Goal: Task Accomplishment & Management: Manage account settings

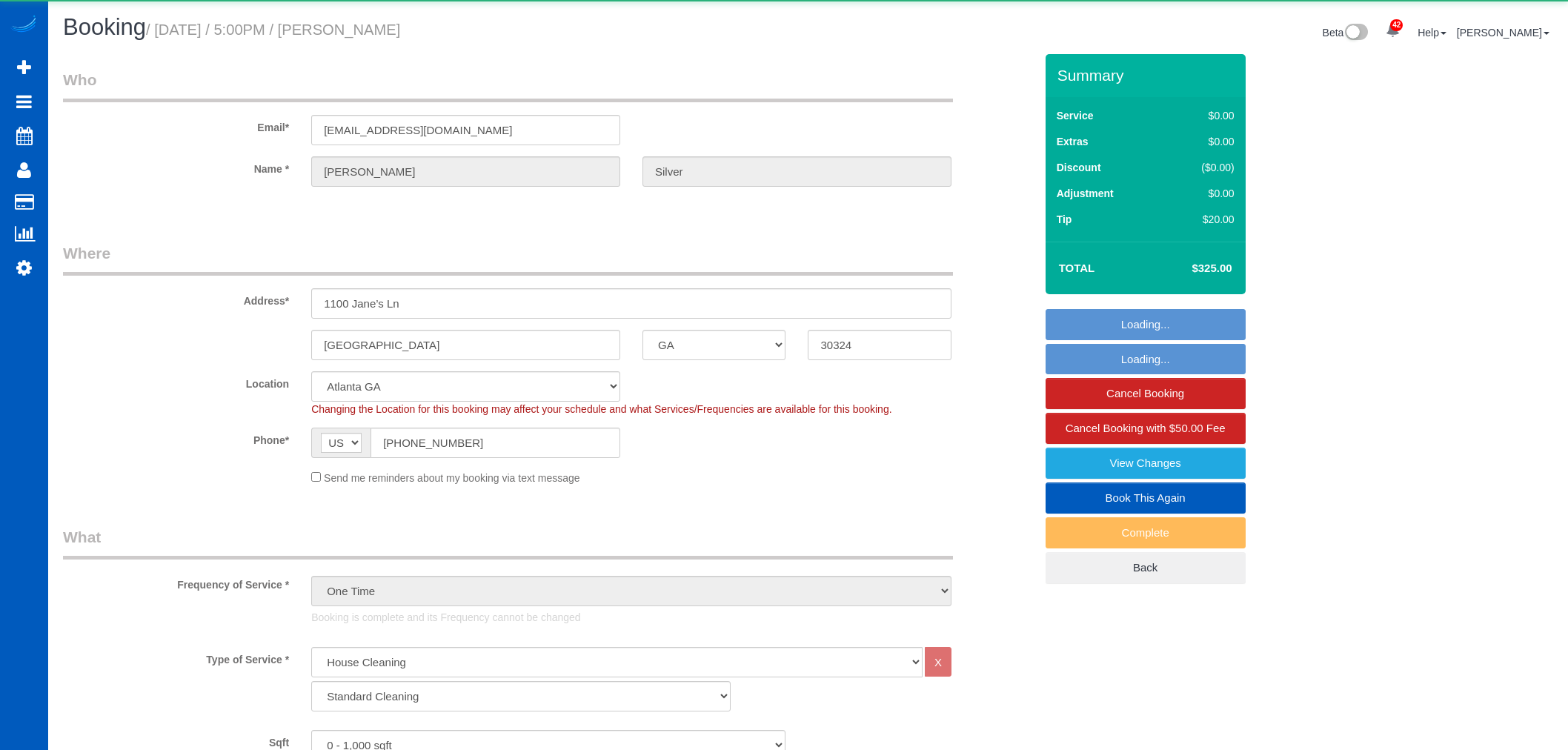
select select "GA"
select select "199"
select select "string:fspay-9c563827-c3f8-4524-8a37-63a1f846035a"
select select "object:1090"
select select "spot1"
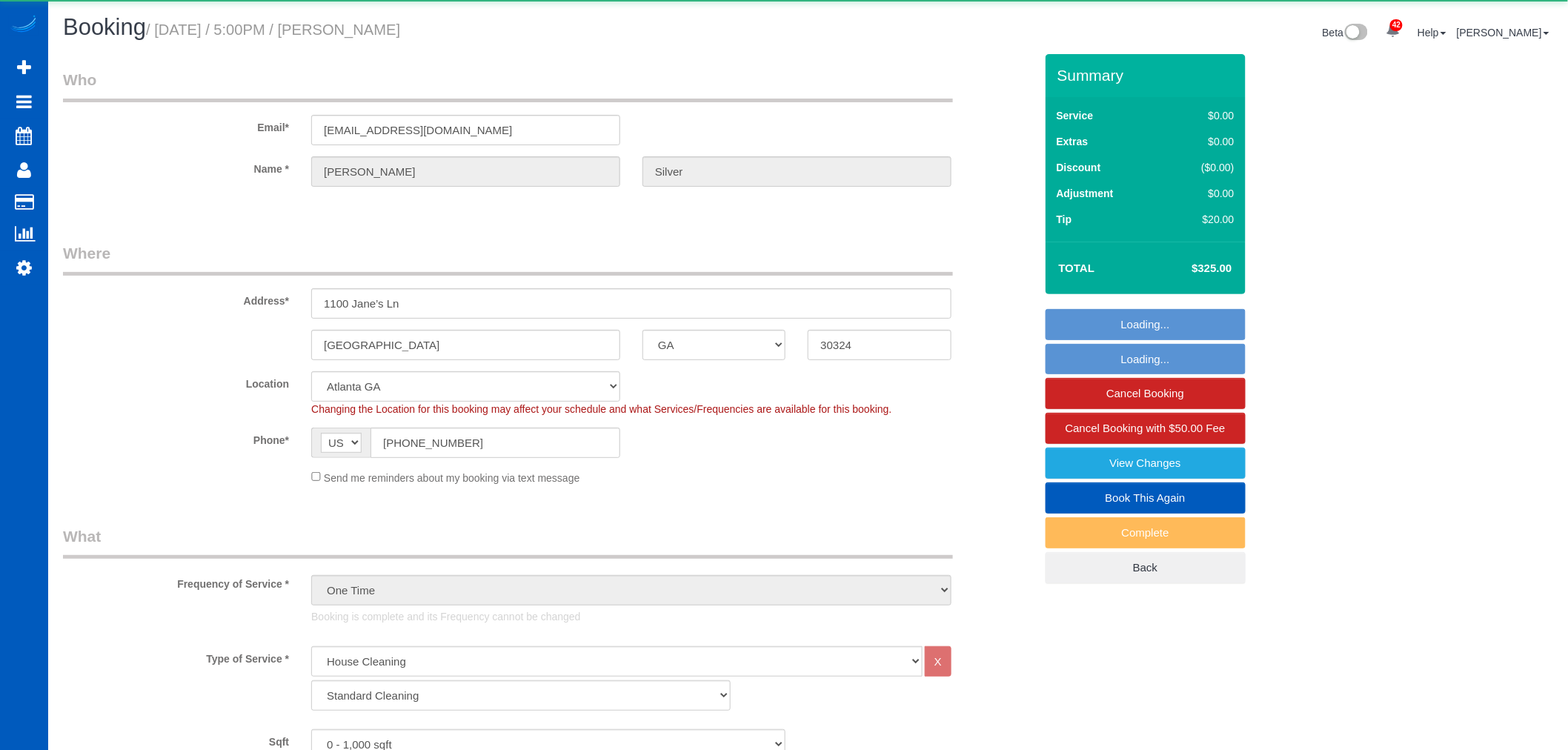
select select "2"
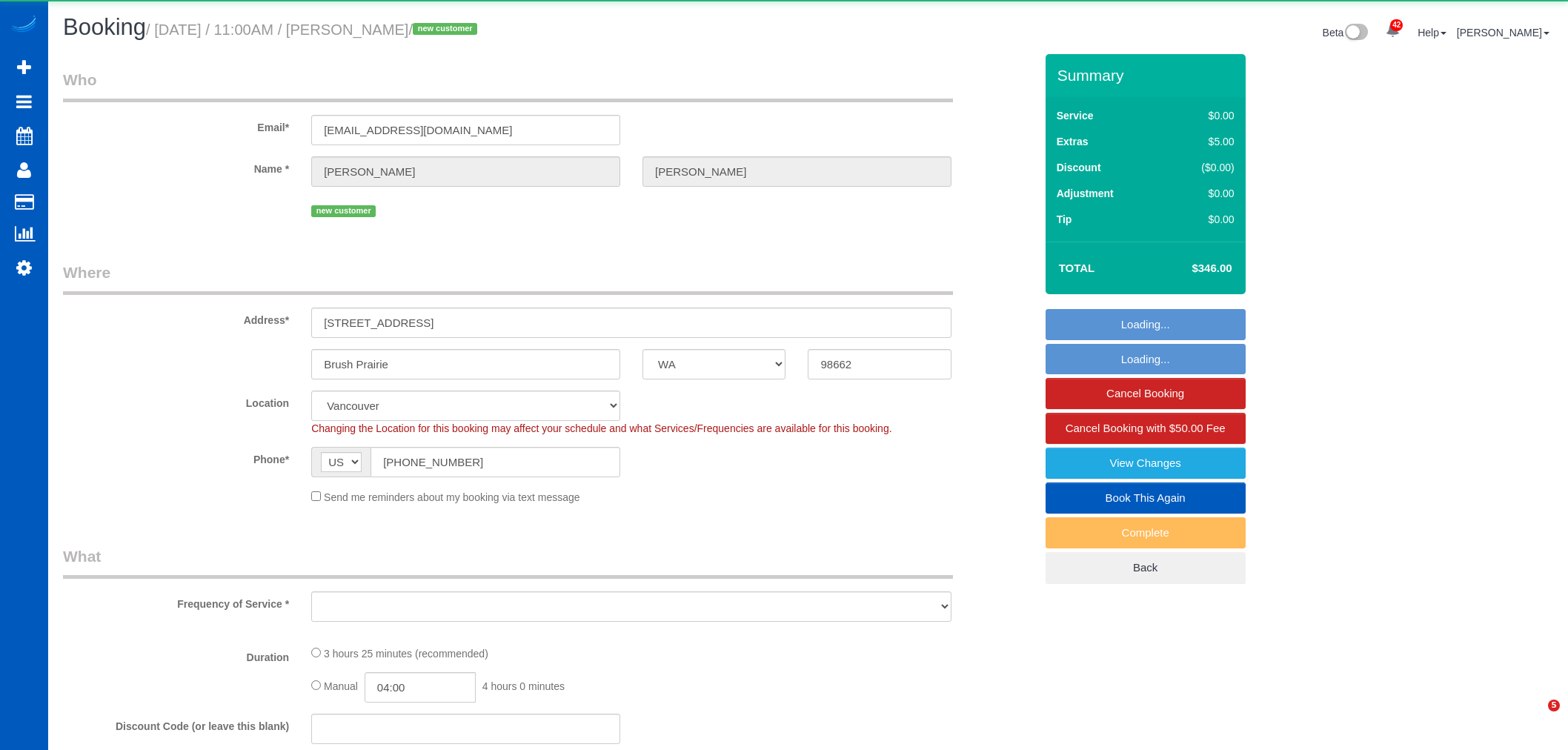
select select "WA"
select select "object:21603"
select select "199"
select select "2"
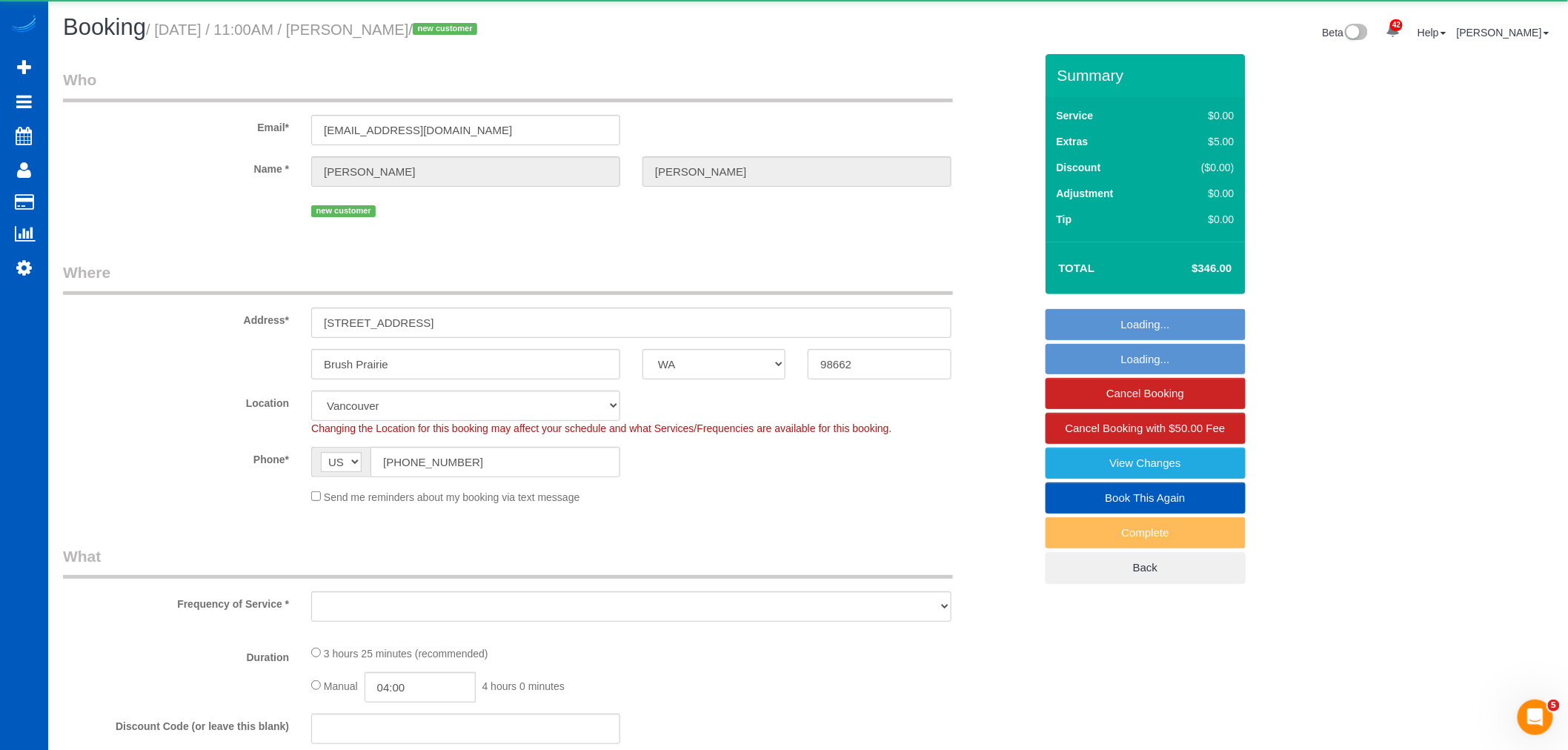
select select "spot88"
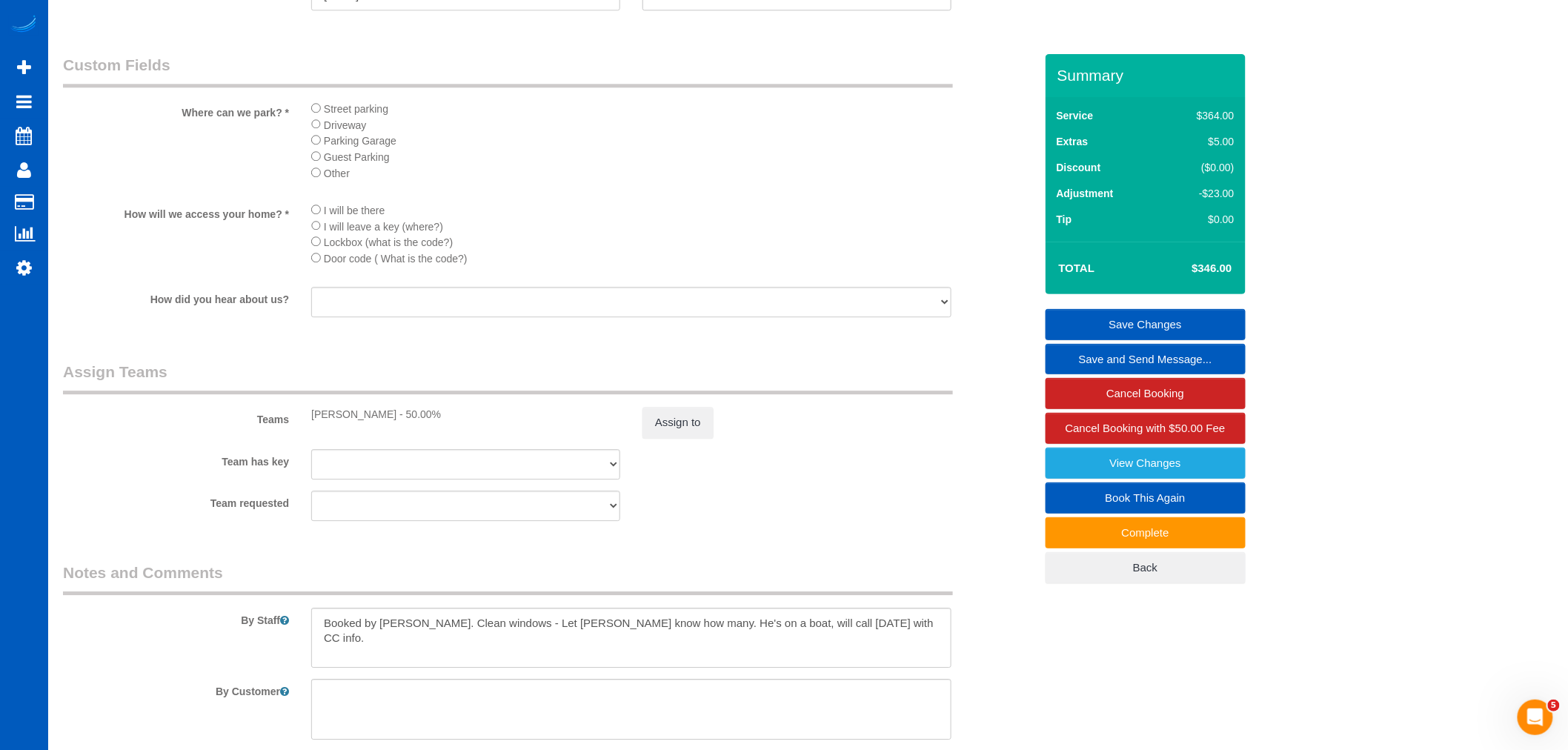
scroll to position [1799, 0]
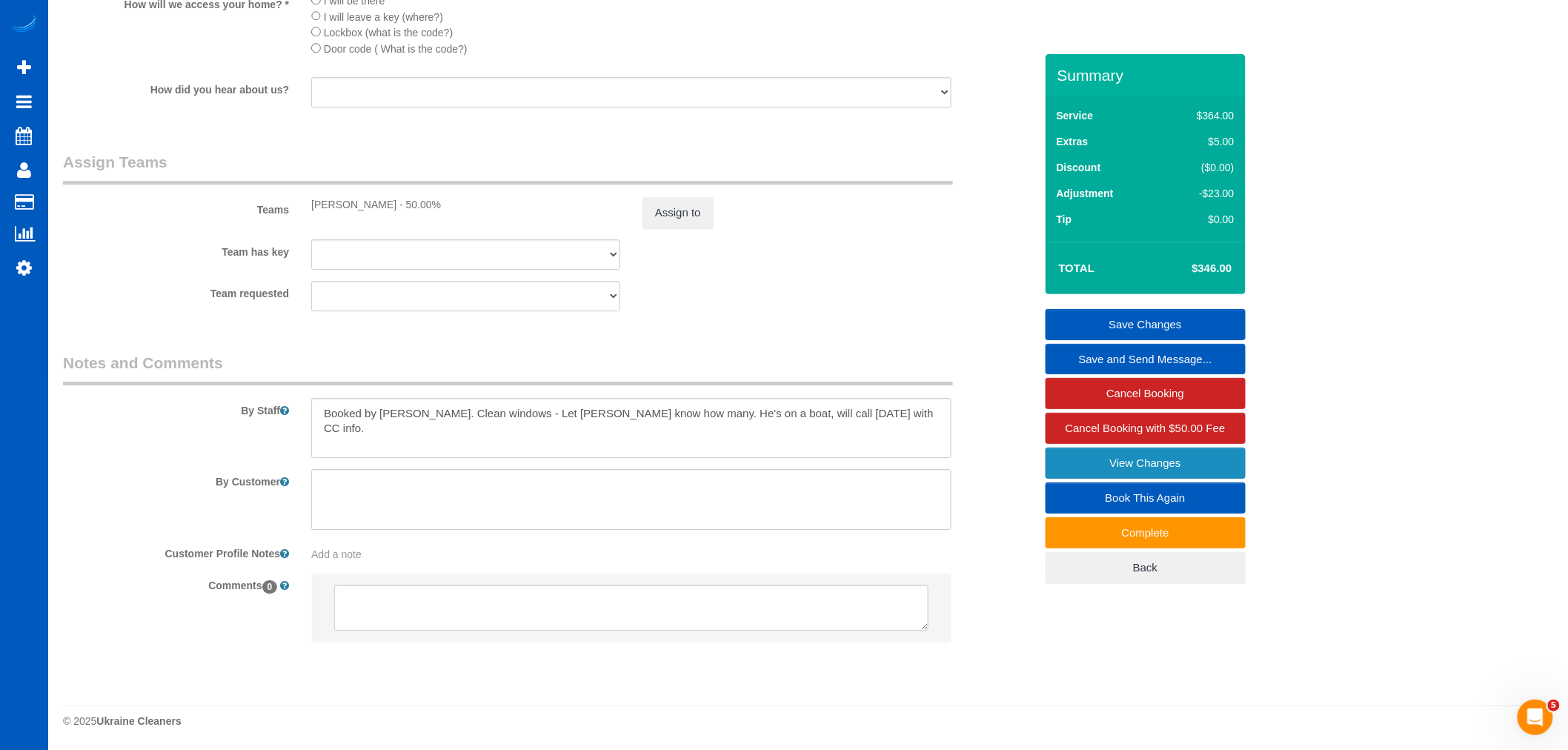
click at [1120, 455] on link "View Changes" at bounding box center [1146, 463] width 200 height 31
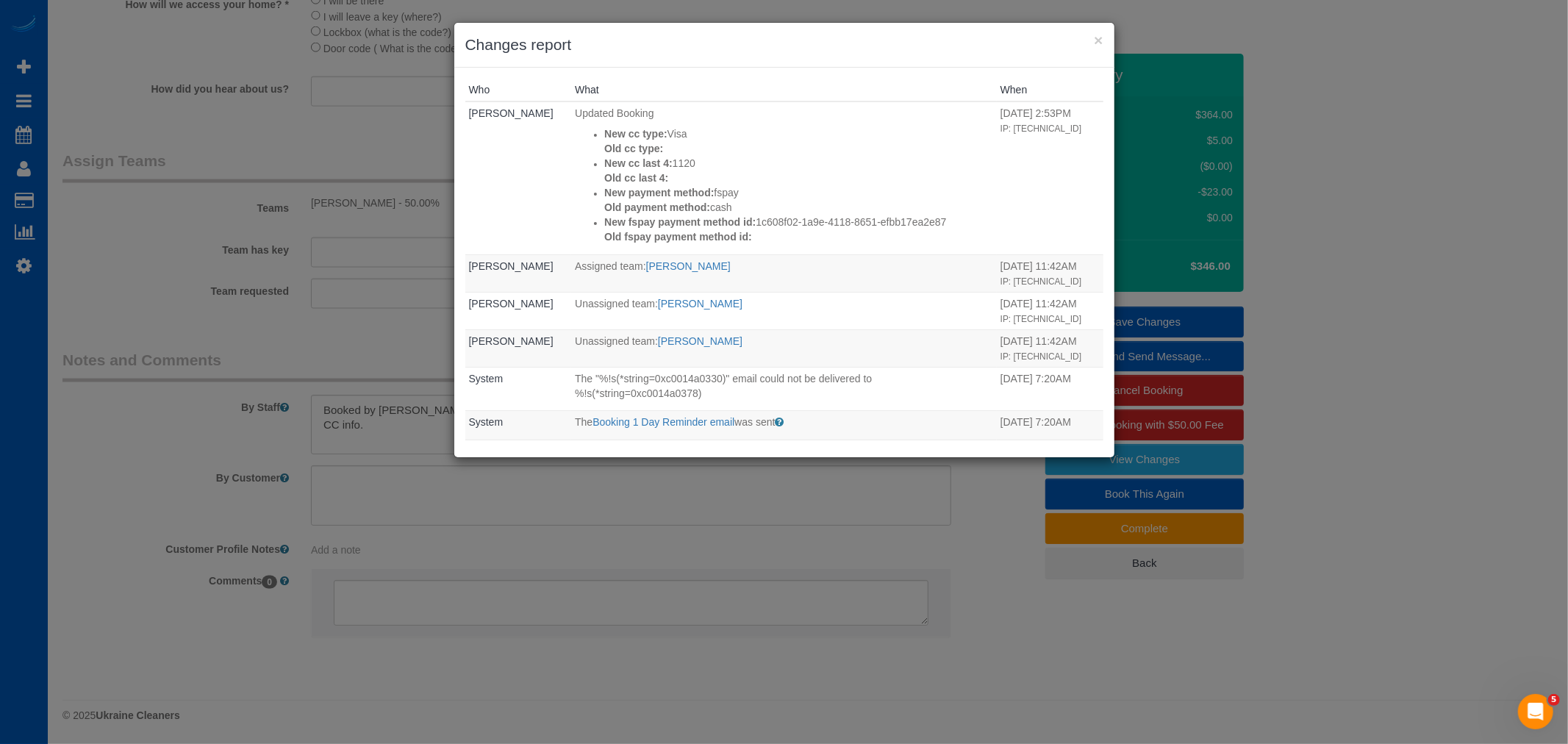
click at [1104, 42] on div "× Changes report" at bounding box center [784, 44] width 660 height 44
click at [1094, 40] on button "×" at bounding box center [1098, 40] width 8 height 15
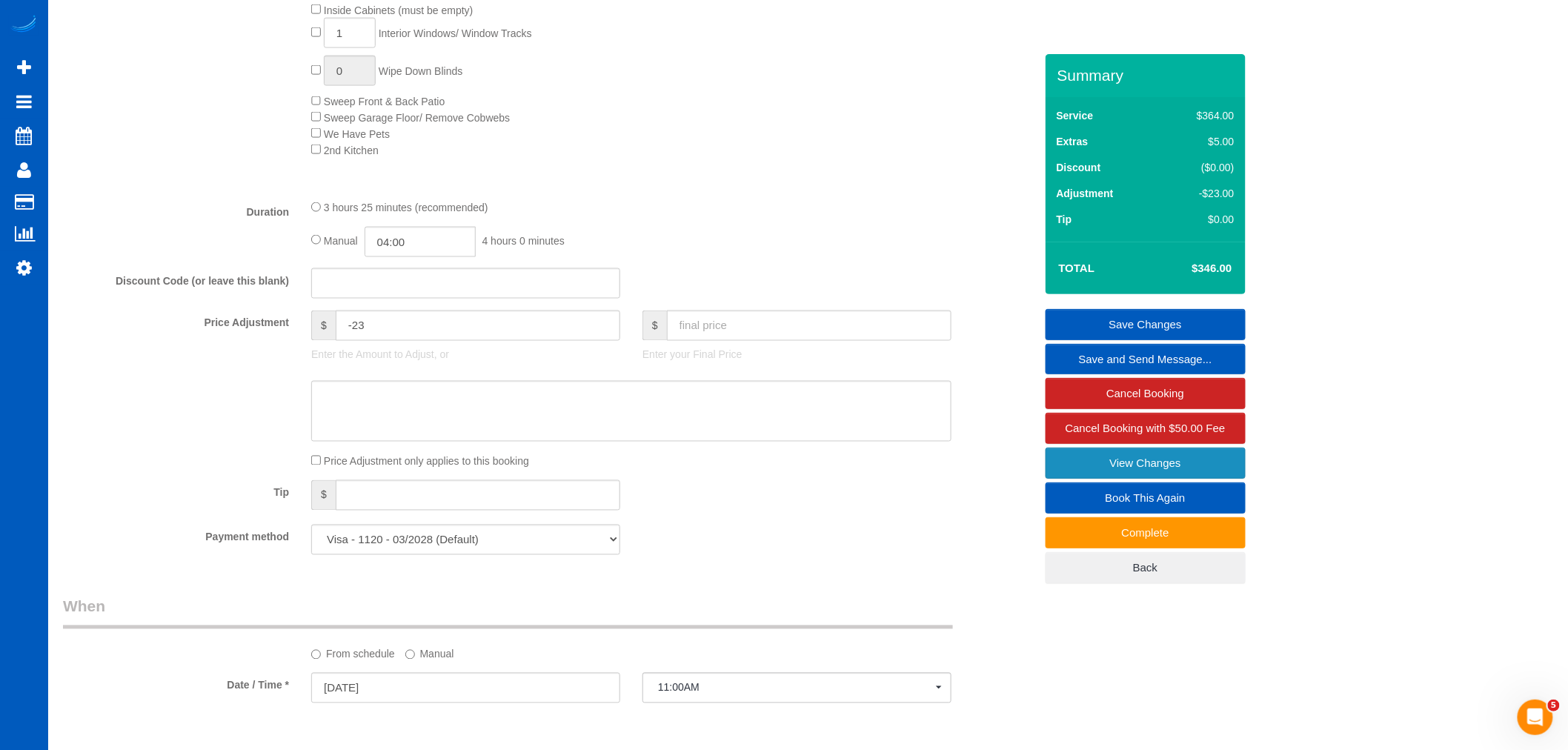
scroll to position [811, 0]
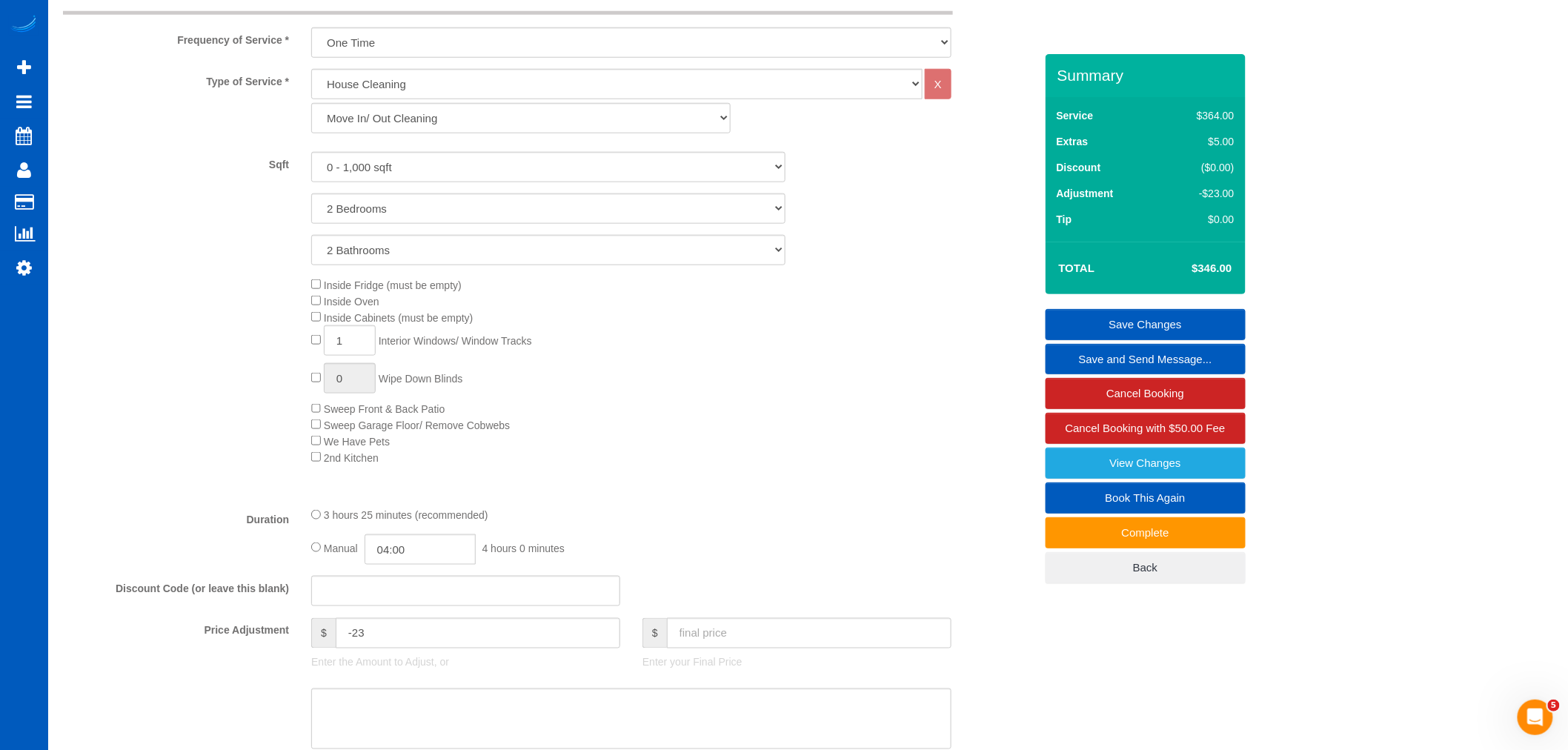
click at [680, 326] on div "Inside Fridge (must be empty) Inside Oven Inside Cabinets (must be empty) 1 Int…" at bounding box center [672, 370] width 745 height 189
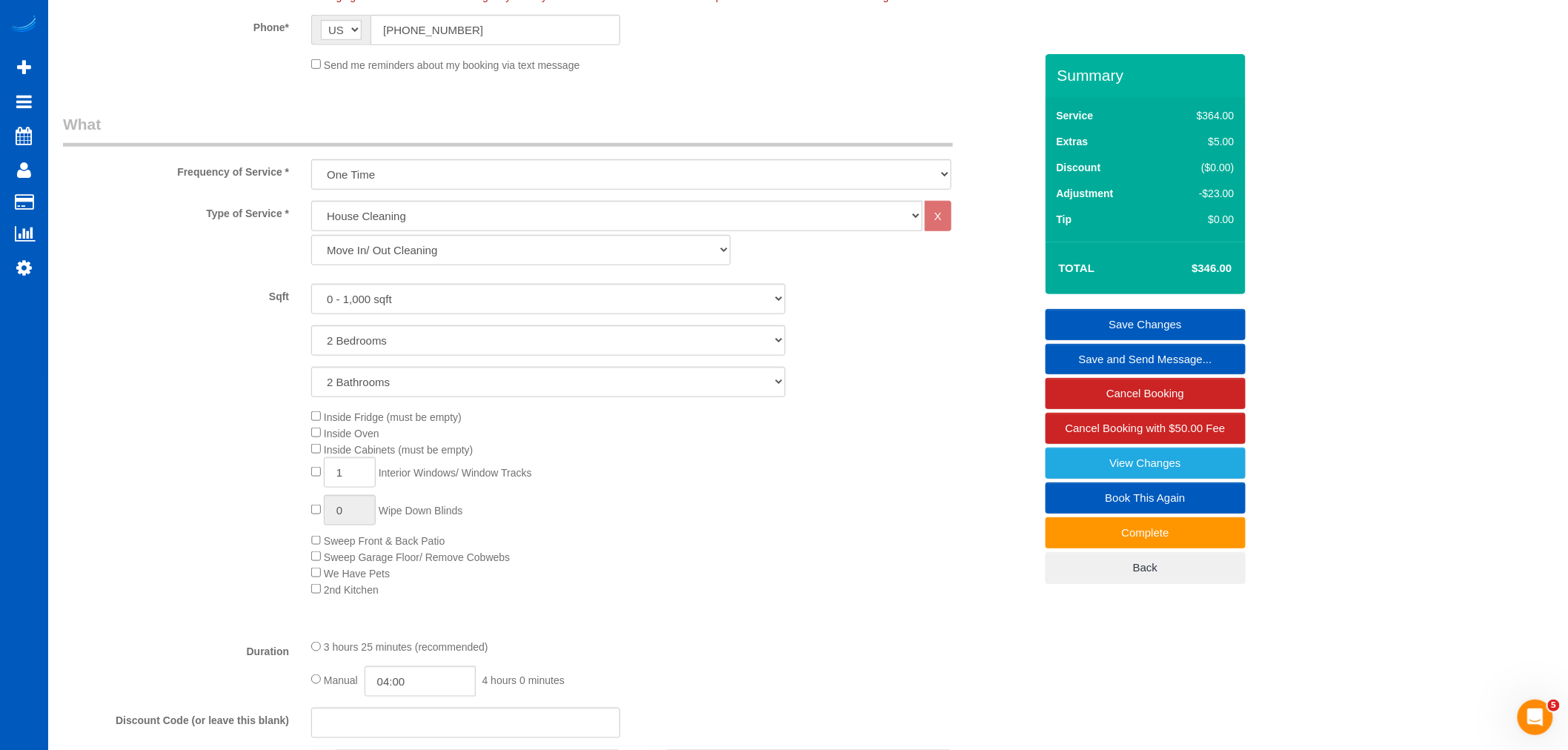
scroll to position [399, 0]
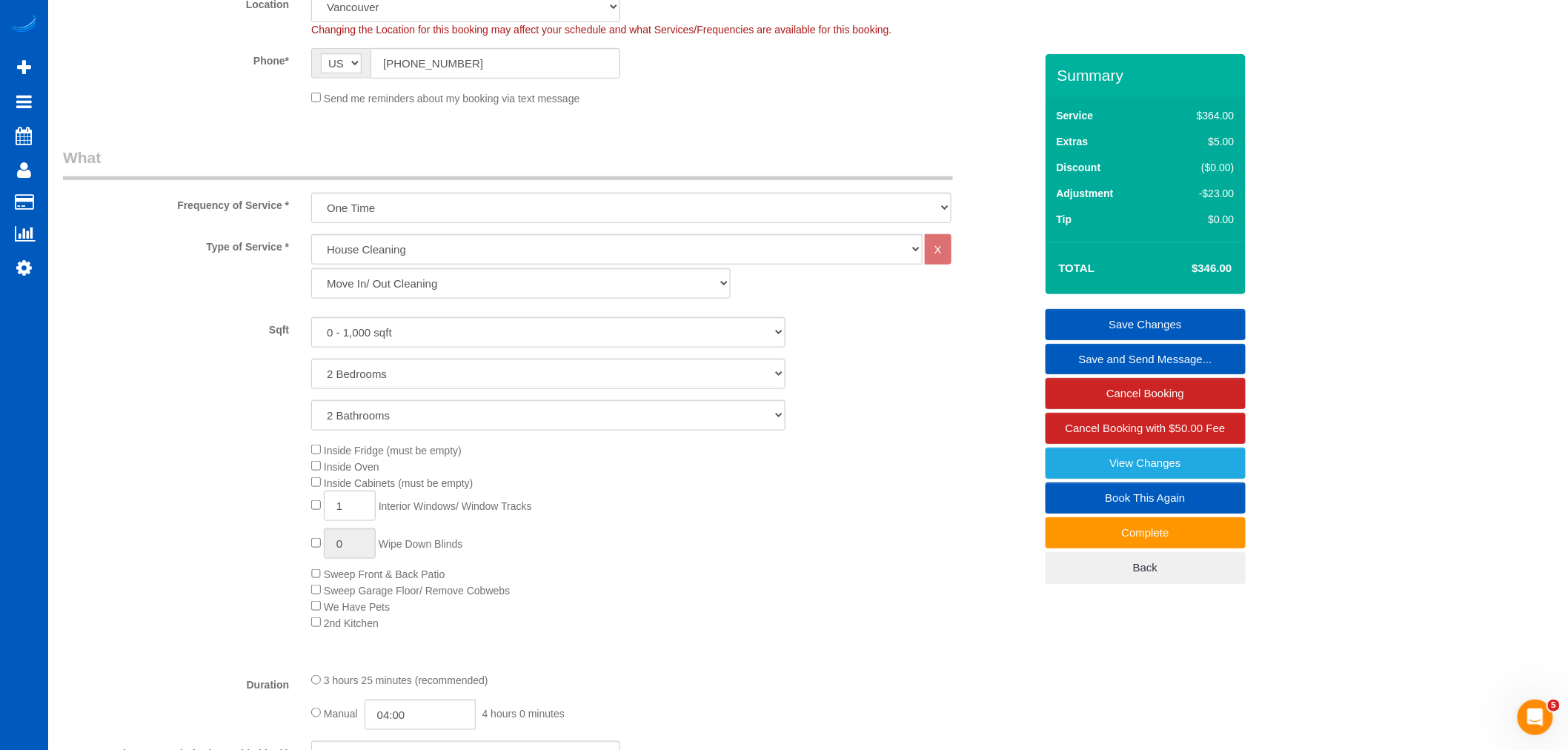
click at [781, 467] on div "Inside Fridge (must be empty) Inside Oven Inside Cabinets (must be empty) 1 Int…" at bounding box center [672, 536] width 745 height 189
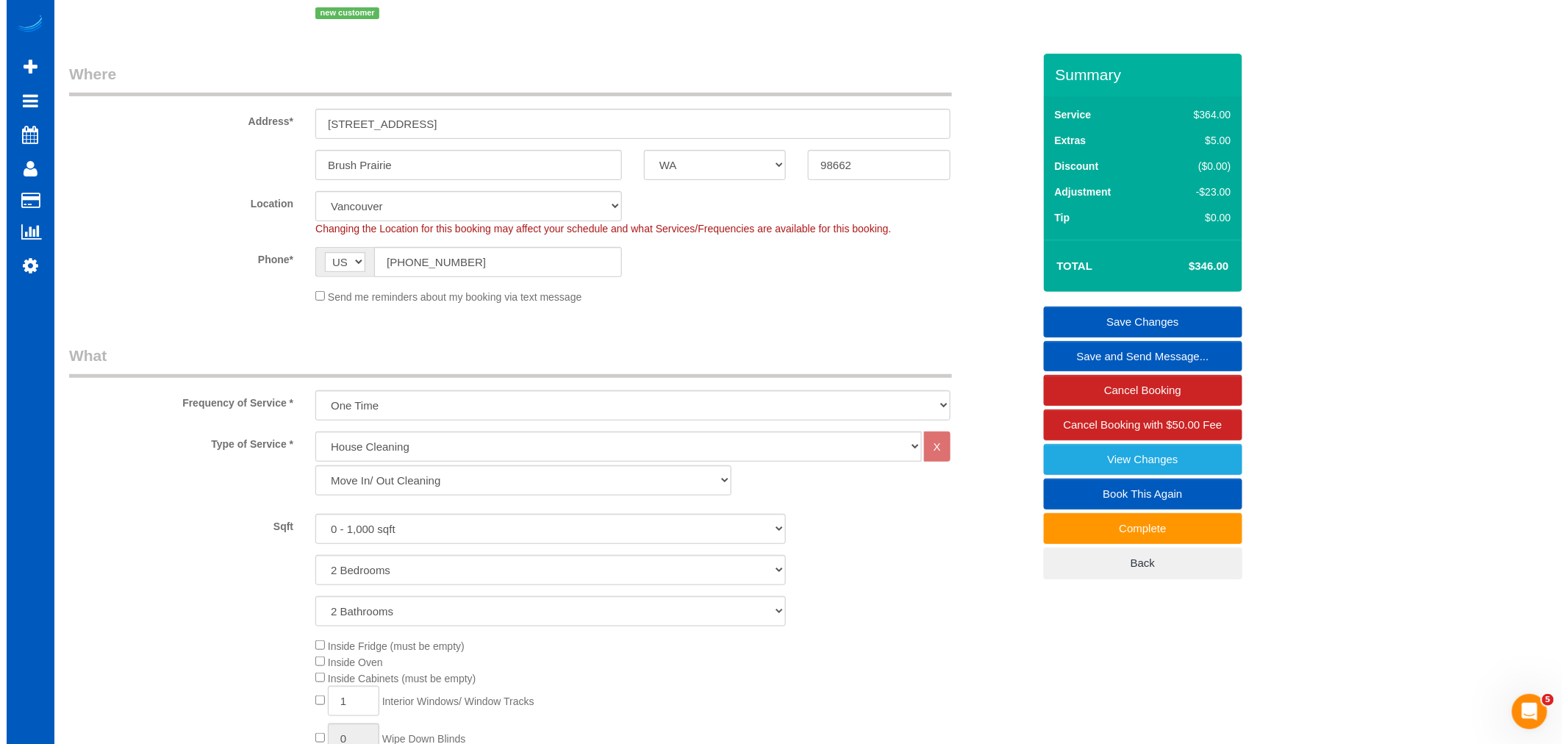
scroll to position [0, 0]
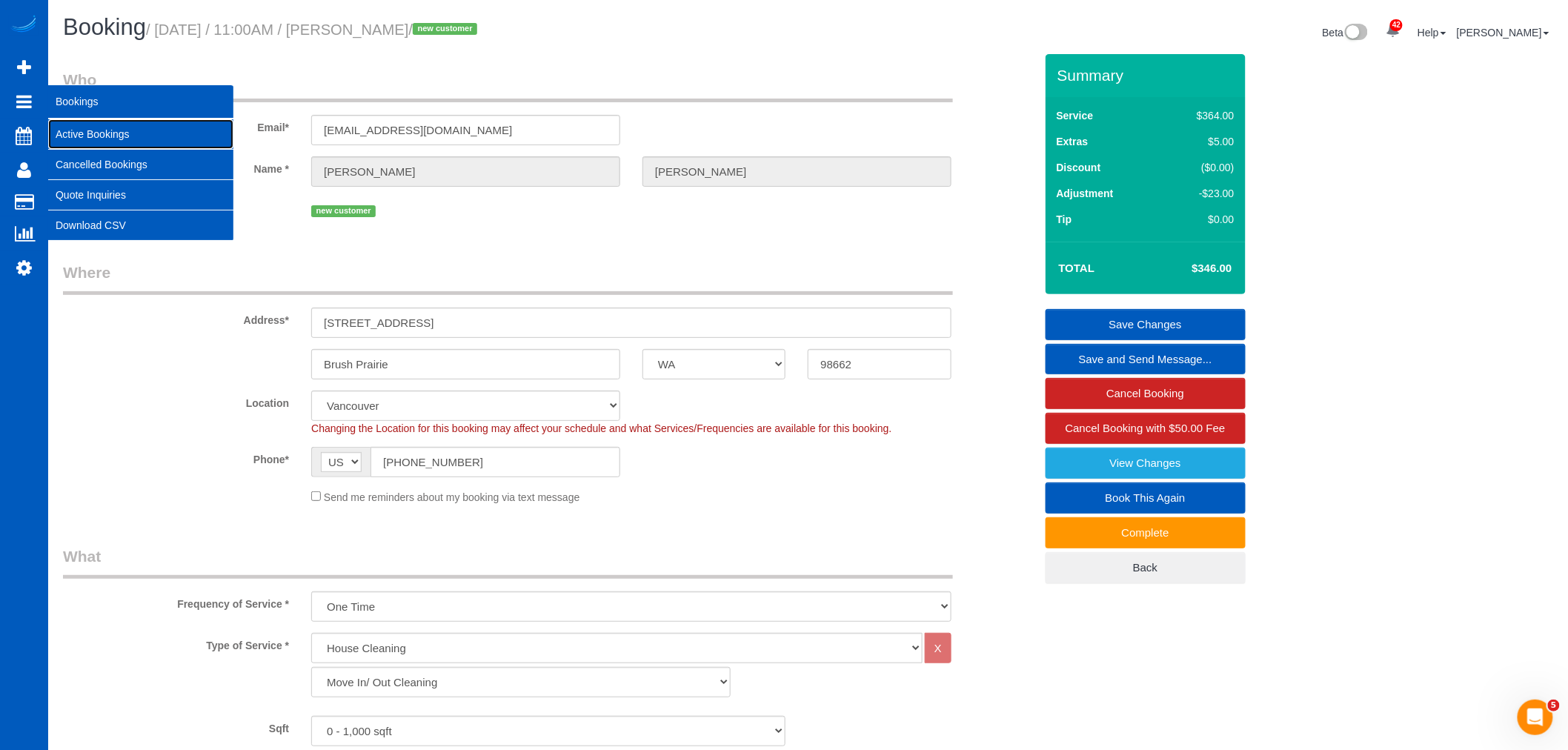
click at [92, 135] on link "Active Bookings" at bounding box center [141, 133] width 186 height 30
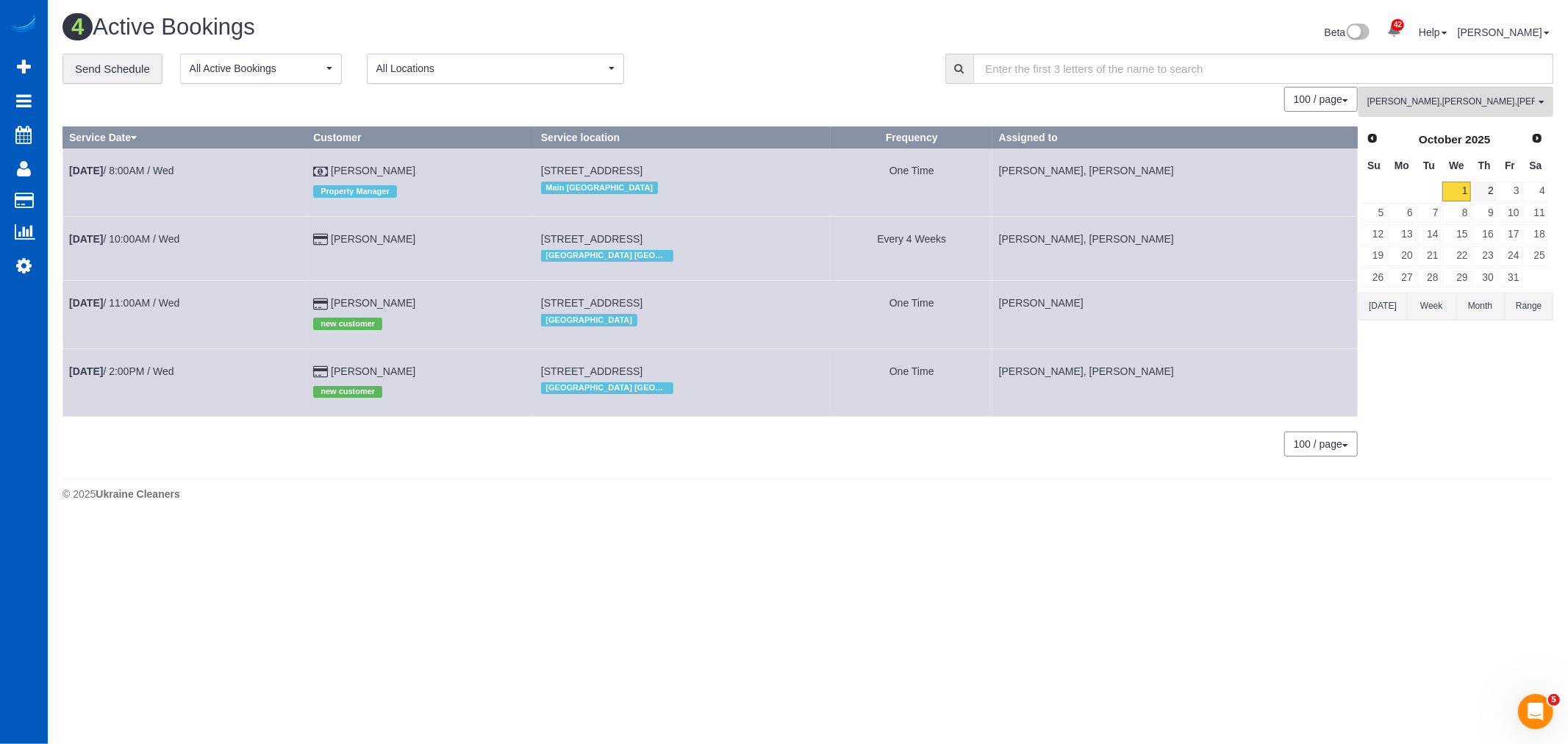
click at [1497, 194] on td "3" at bounding box center [1509, 192] width 25 height 22
click at [1515, 184] on link "3" at bounding box center [1510, 191] width 25 height 20
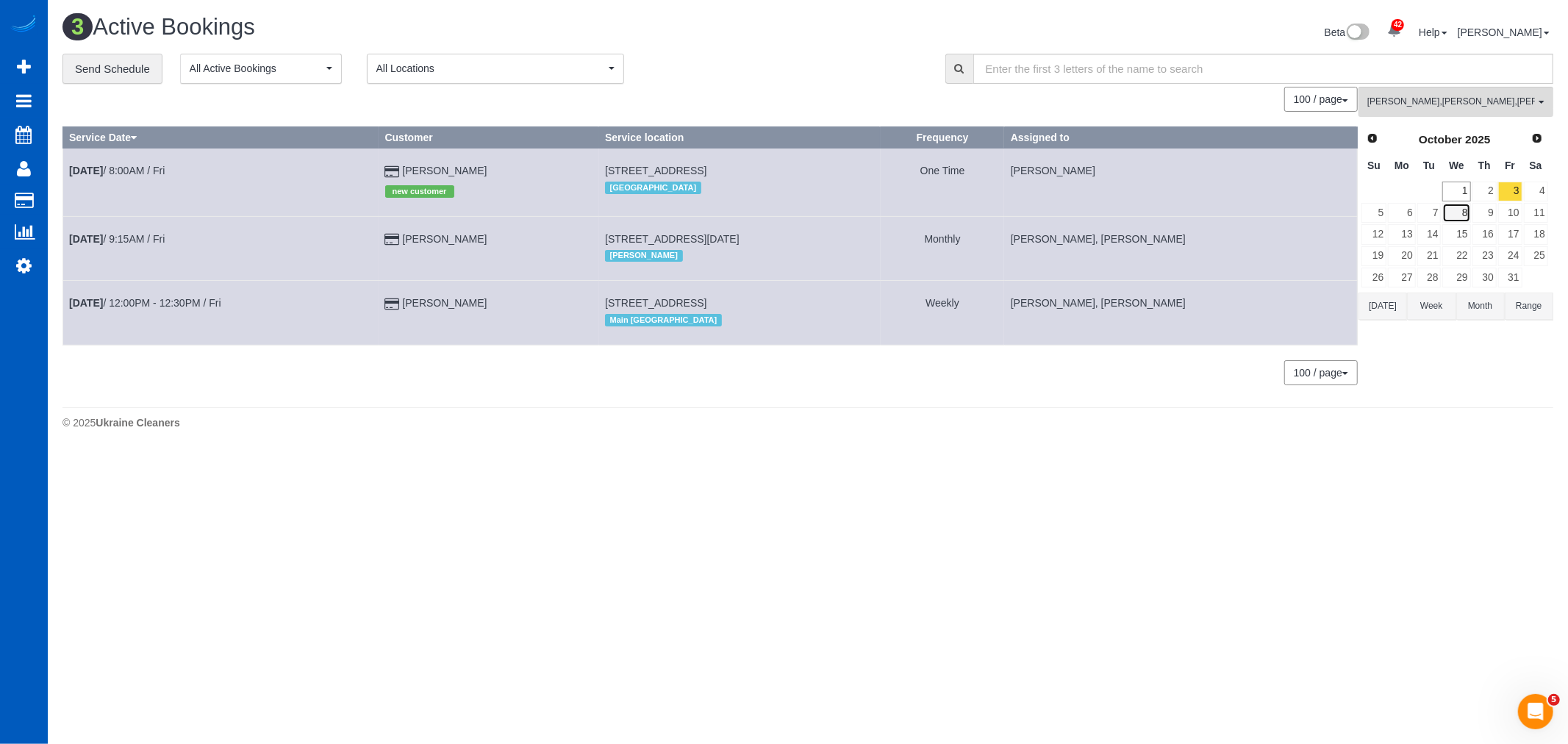
click at [1463, 204] on link "8" at bounding box center [1457, 212] width 28 height 20
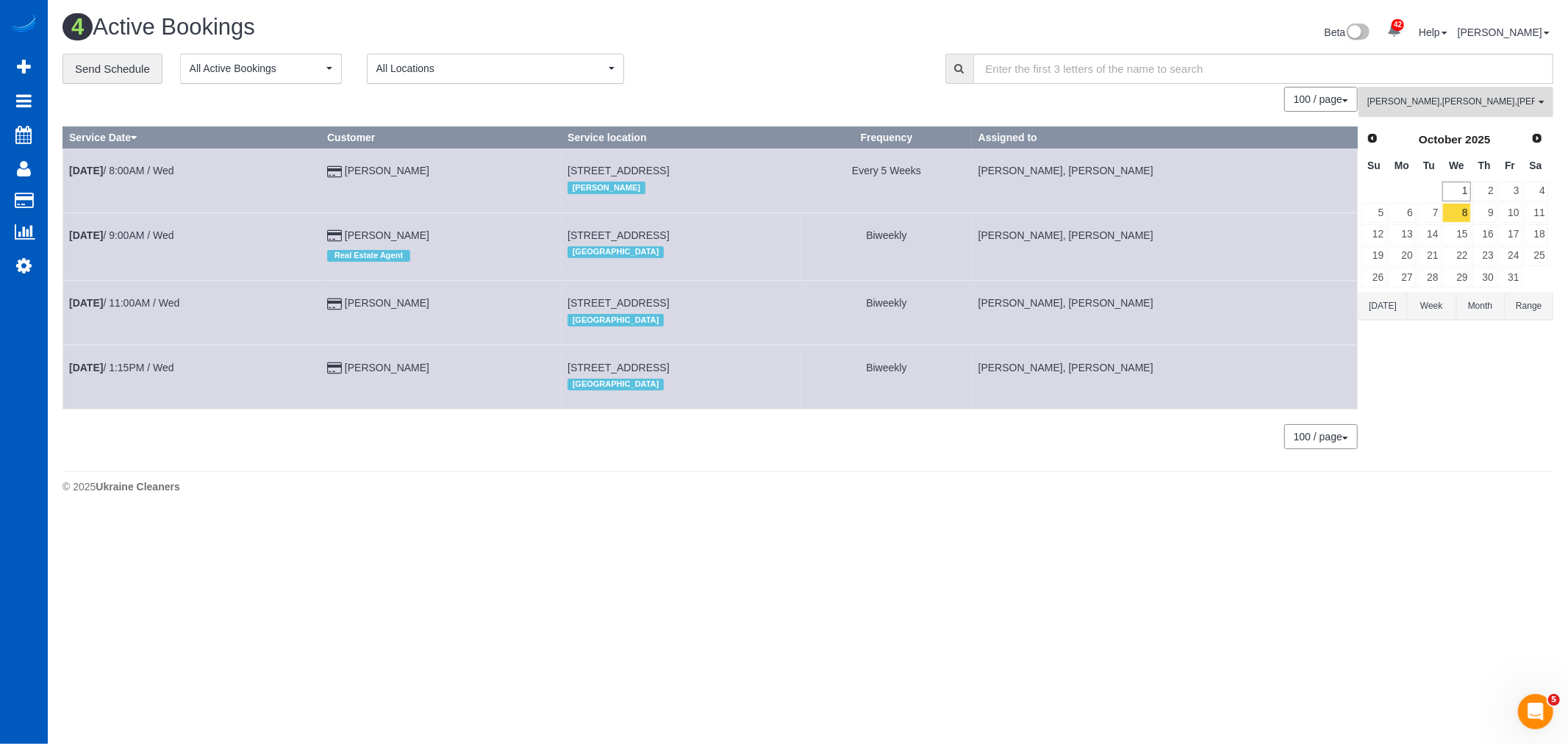
click at [1429, 106] on span "[PERSON_NAME] , [PERSON_NAME] , [PERSON_NAME]" at bounding box center [1451, 101] width 168 height 12
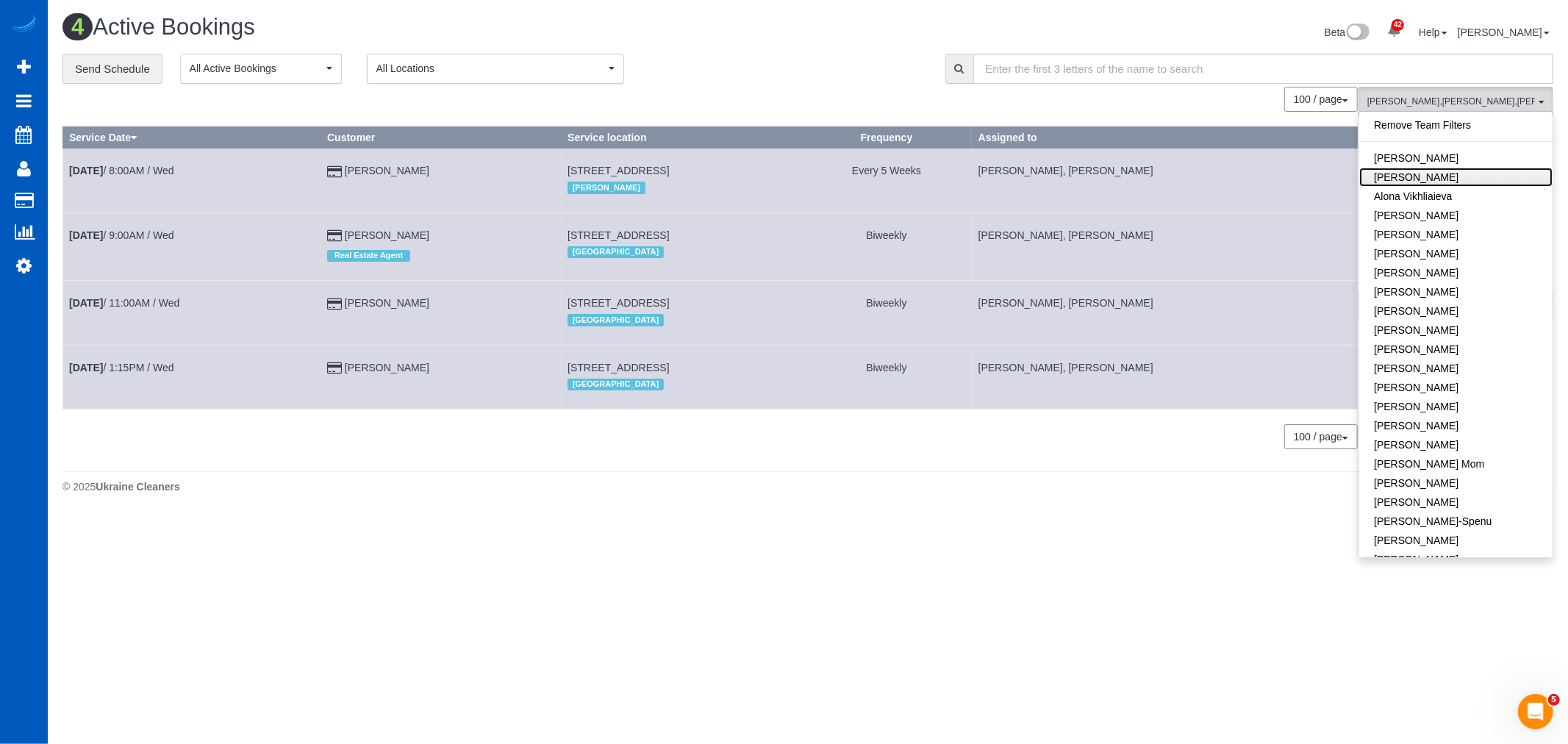
click at [1429, 178] on link "[PERSON_NAME]" at bounding box center [1456, 178] width 194 height 19
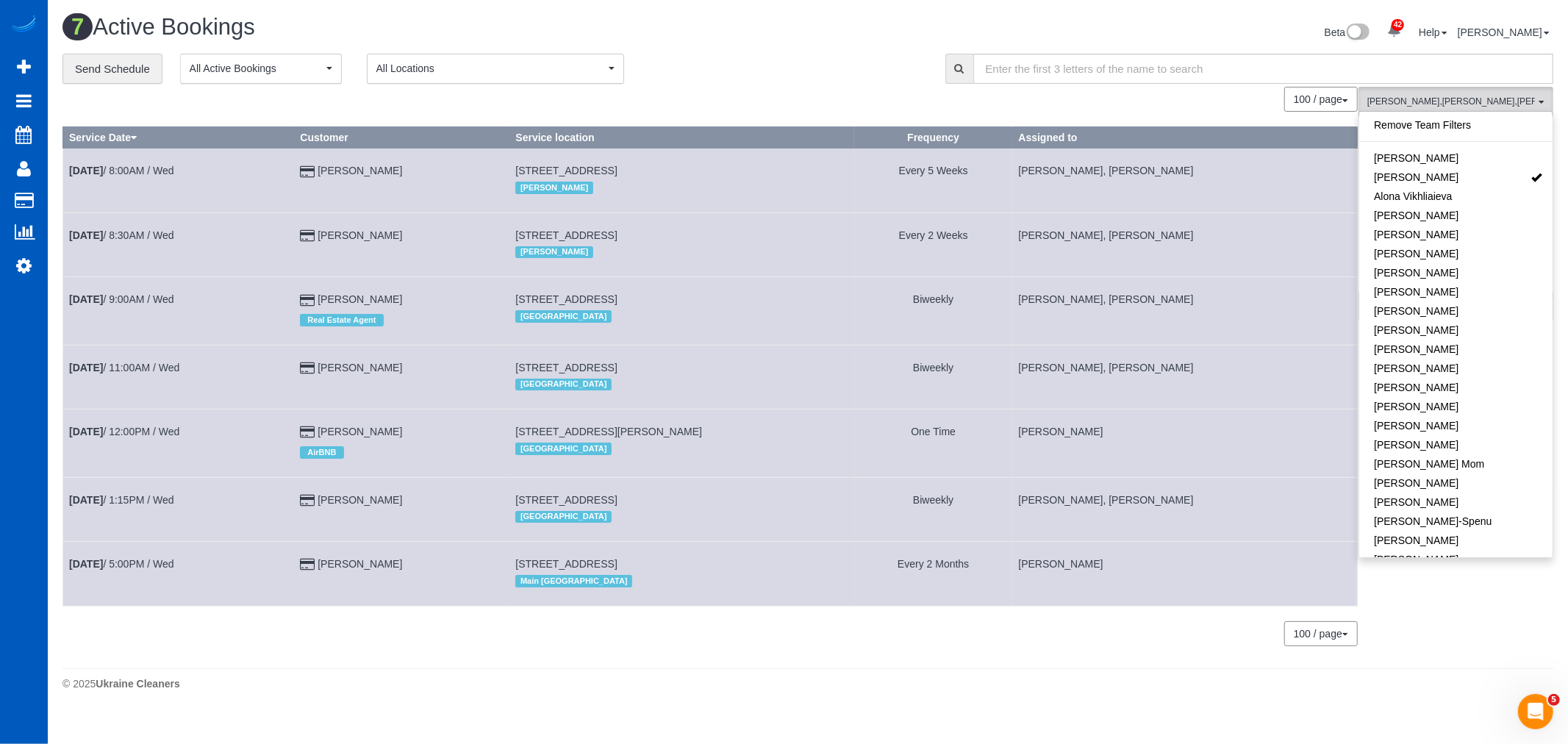
click at [599, 659] on div "0 Bookings found. We couldn't find any bookings that matched your search. Creat…" at bounding box center [710, 373] width 1296 height 573
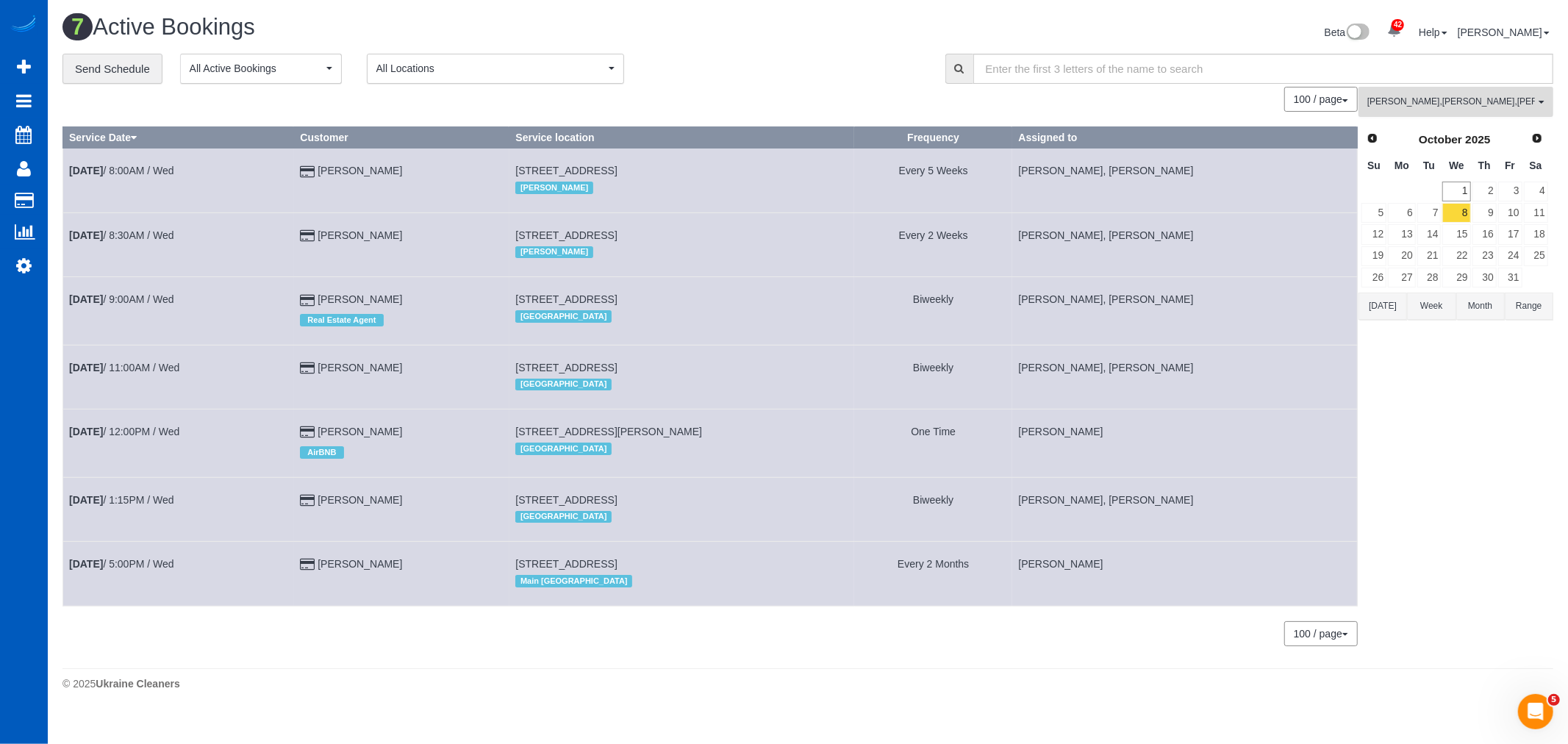
click at [1456, 88] on button "[PERSON_NAME] , [PERSON_NAME] , [PERSON_NAME] , [PERSON_NAME] All Teams" at bounding box center [1456, 102] width 194 height 30
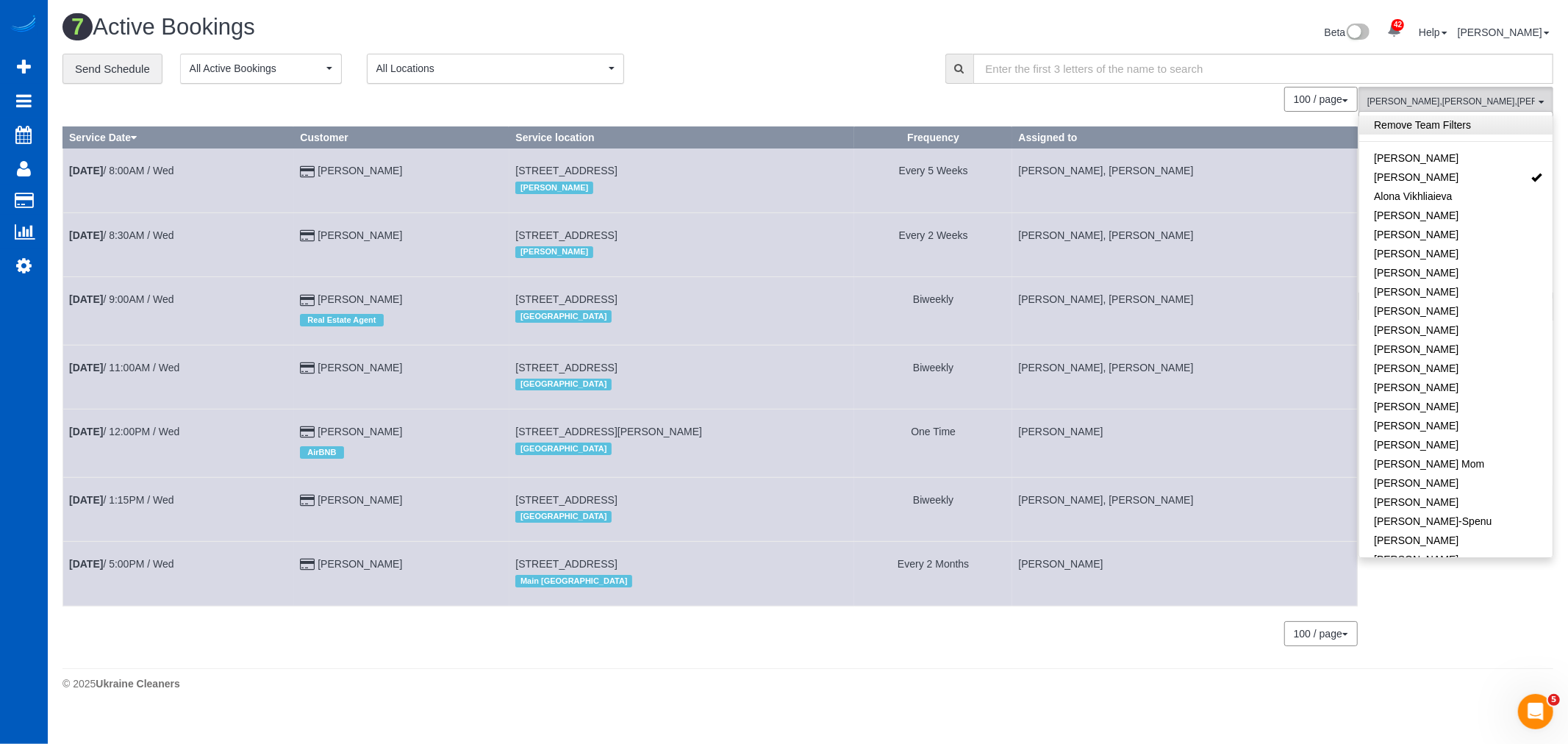
click at [1432, 130] on link "Remove Team Filters" at bounding box center [1456, 125] width 194 height 19
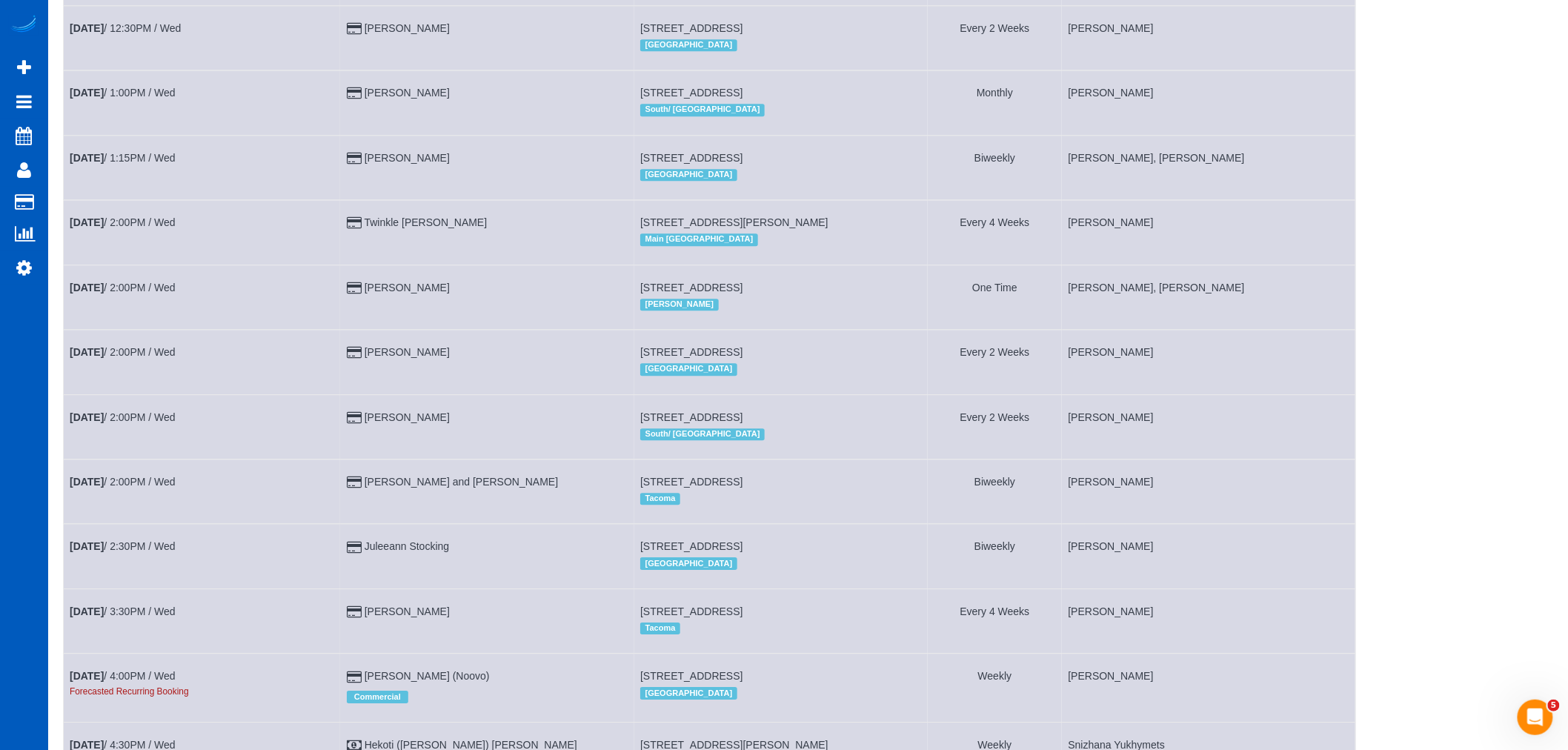
scroll to position [1425, 0]
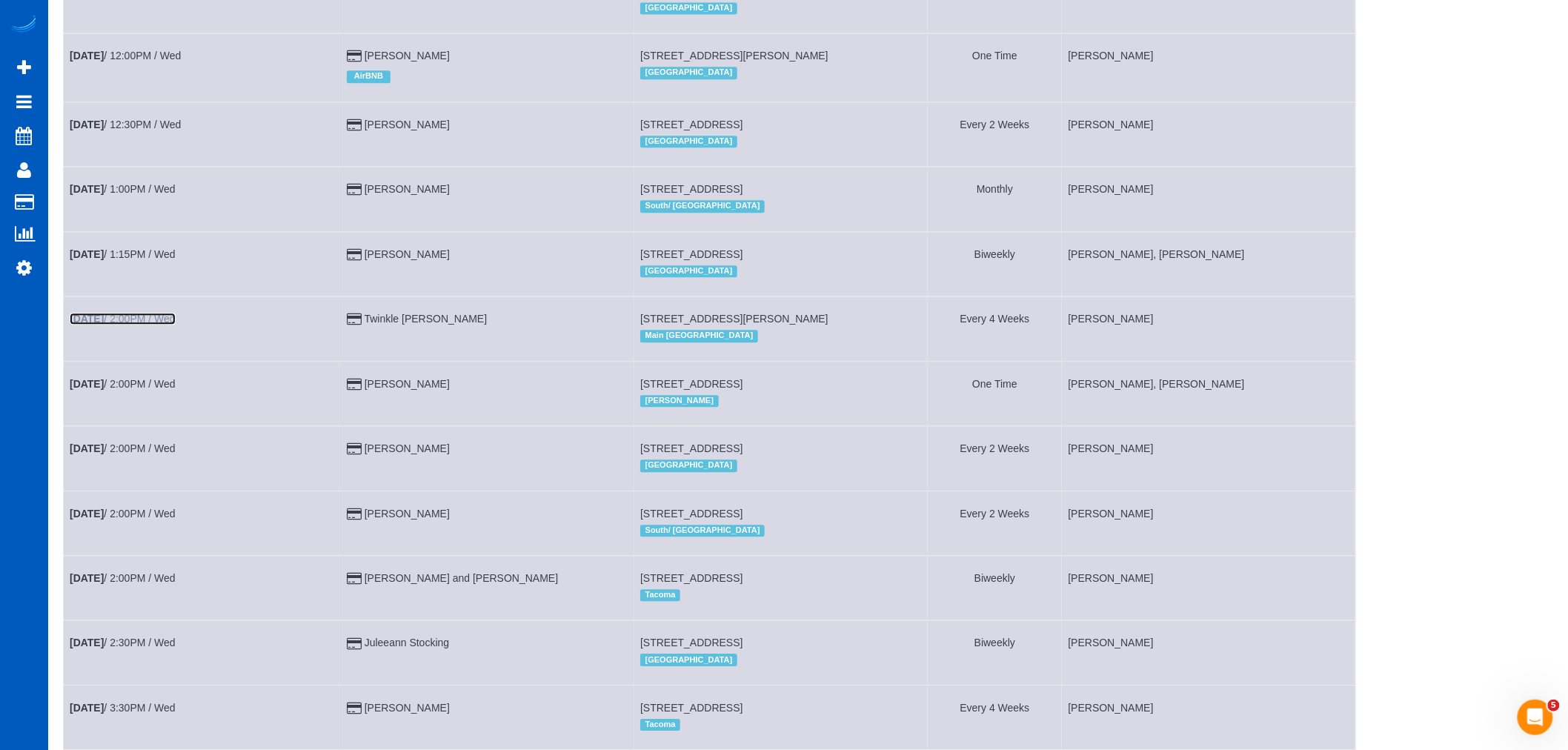
click at [142, 325] on link "[DATE] 2:00PM / Wed" at bounding box center [122, 319] width 106 height 11
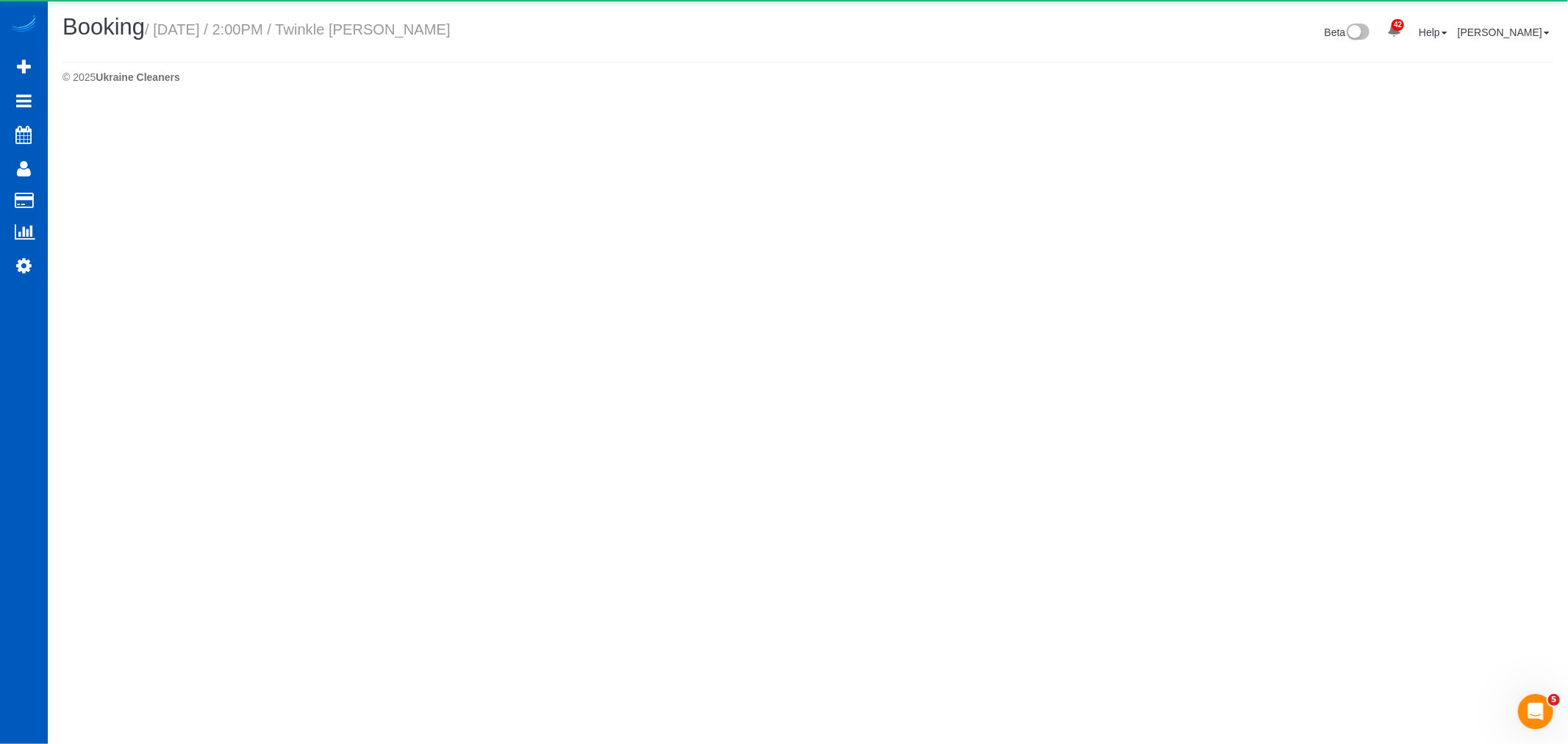
select select "WA"
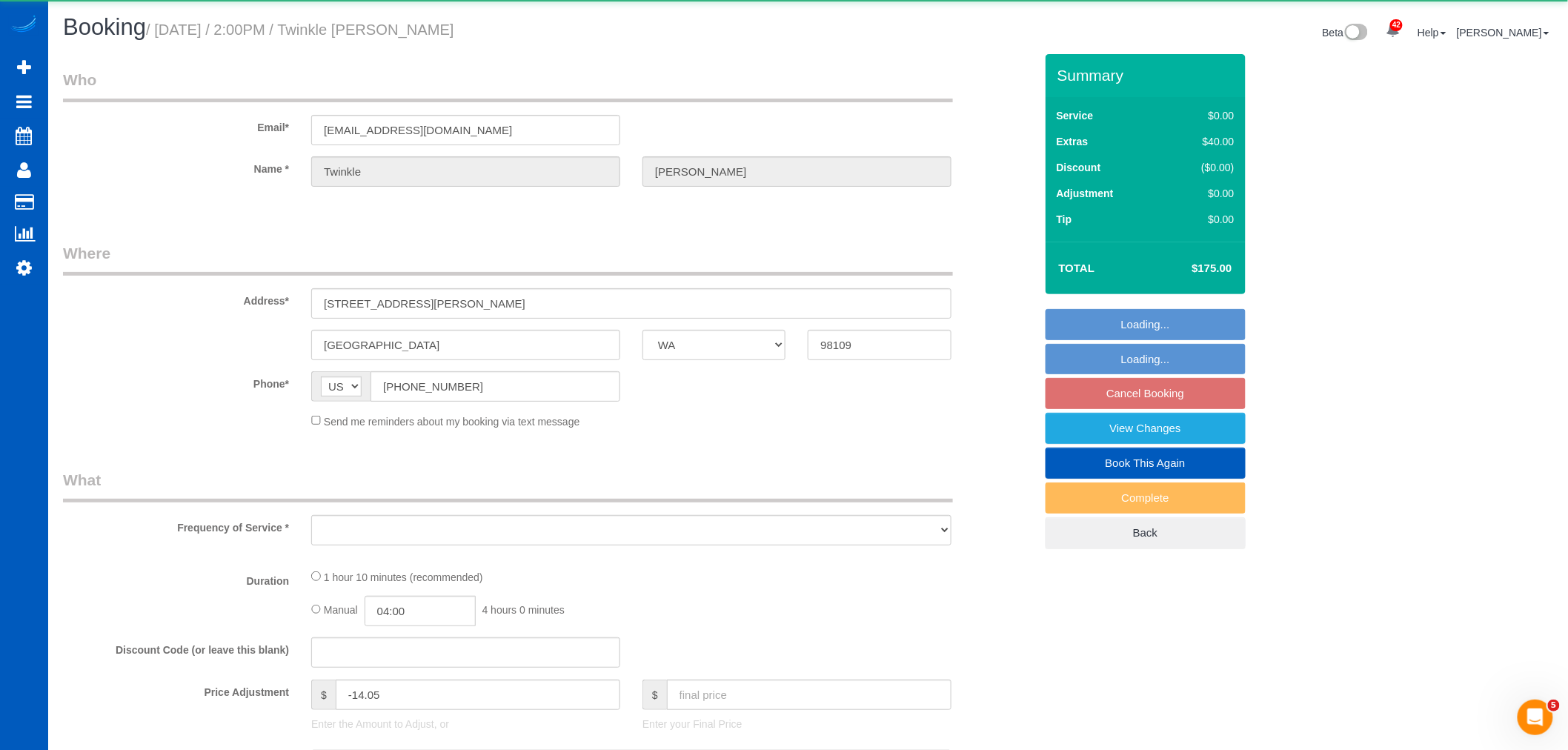
select select "object:23669"
select select "string:fspay-0d7abeee-4550-4f5a-8bfb-36af5285eedd"
select select "199"
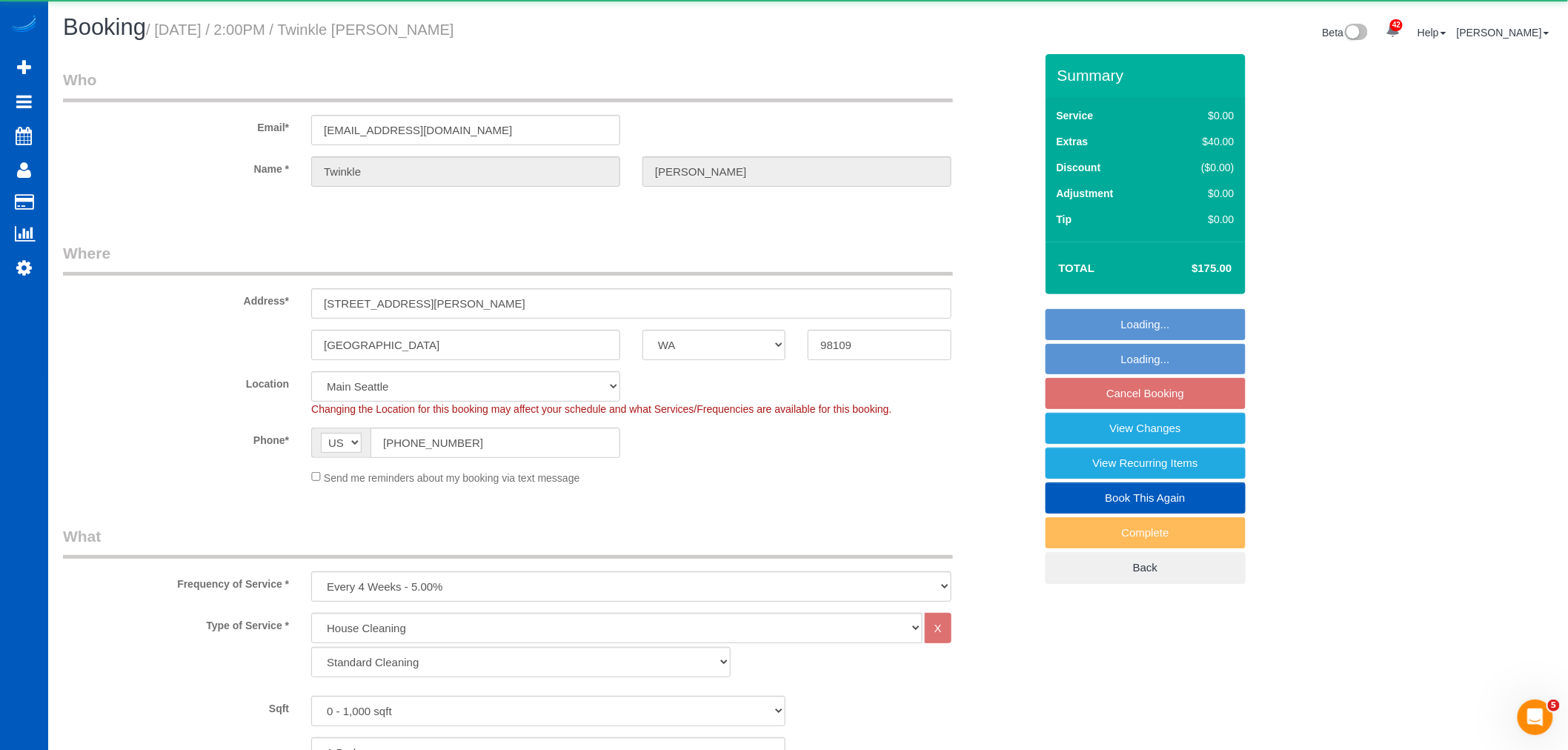
select select "object:23820"
select select "spot100"
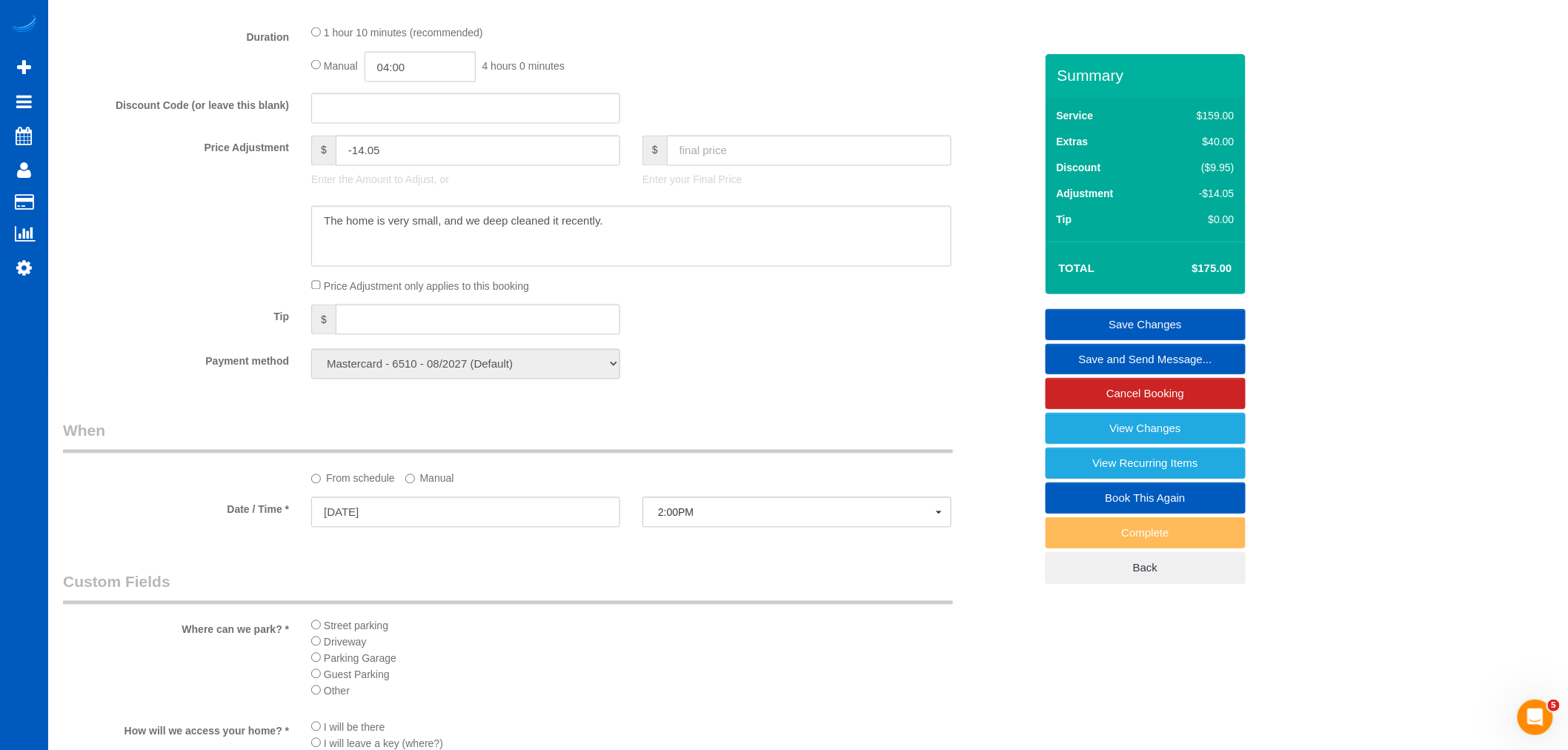
scroll to position [1647, 0]
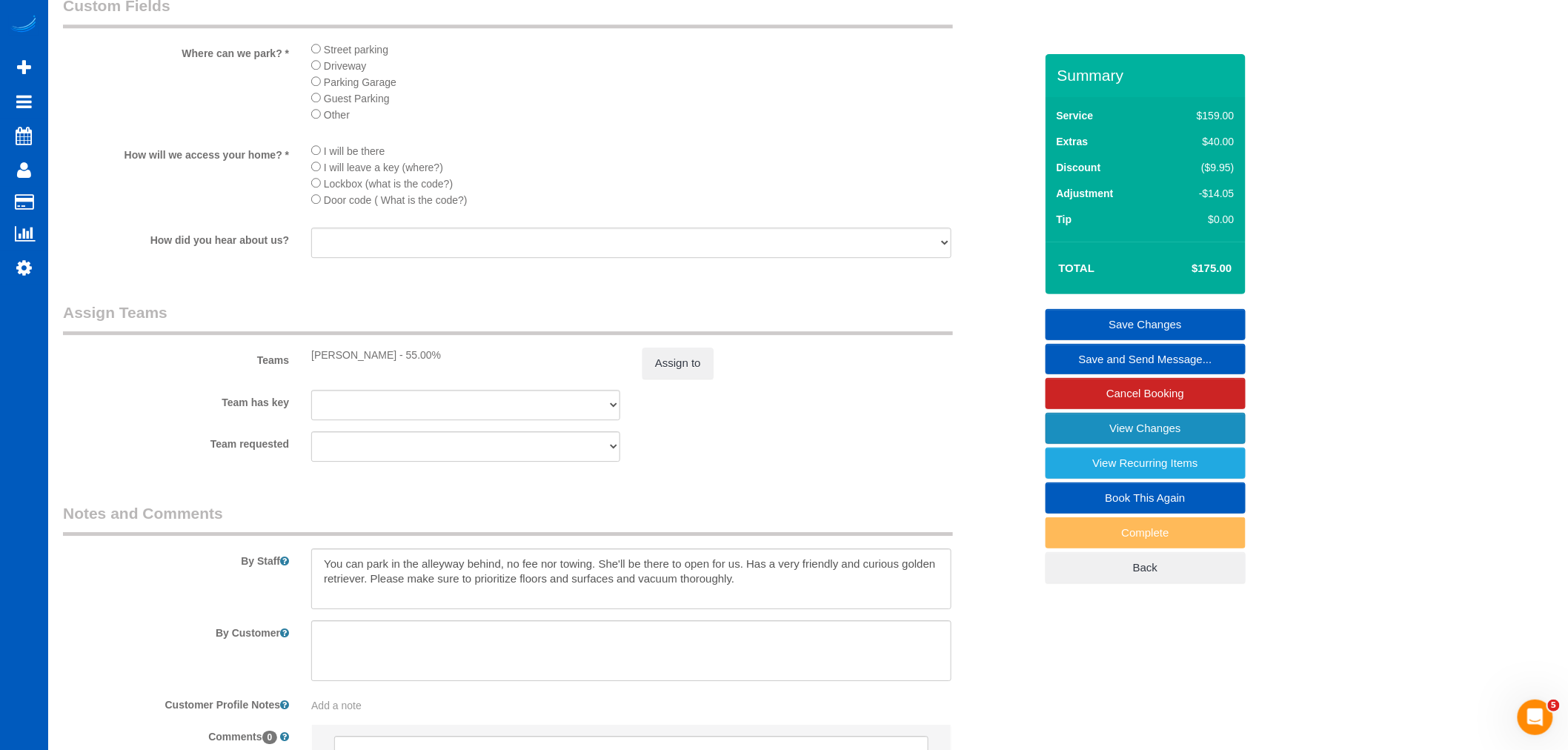
click at [1070, 440] on link "View Changes" at bounding box center [1146, 428] width 200 height 31
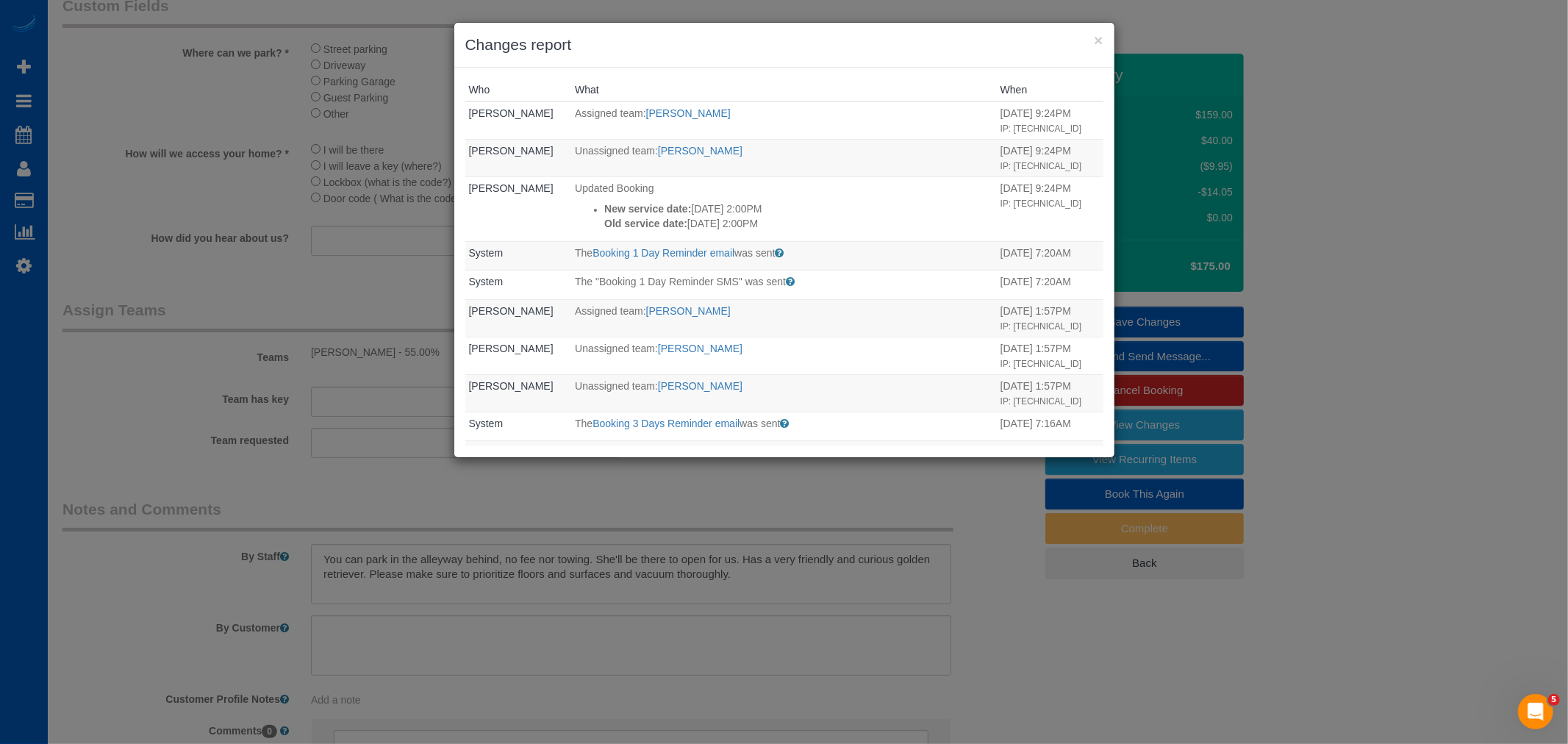
click at [1105, 37] on div "× Changes report" at bounding box center [784, 44] width 660 height 44
click at [1104, 35] on div "× Changes report" at bounding box center [784, 44] width 660 height 44
click at [1098, 37] on button "×" at bounding box center [1098, 40] width 8 height 15
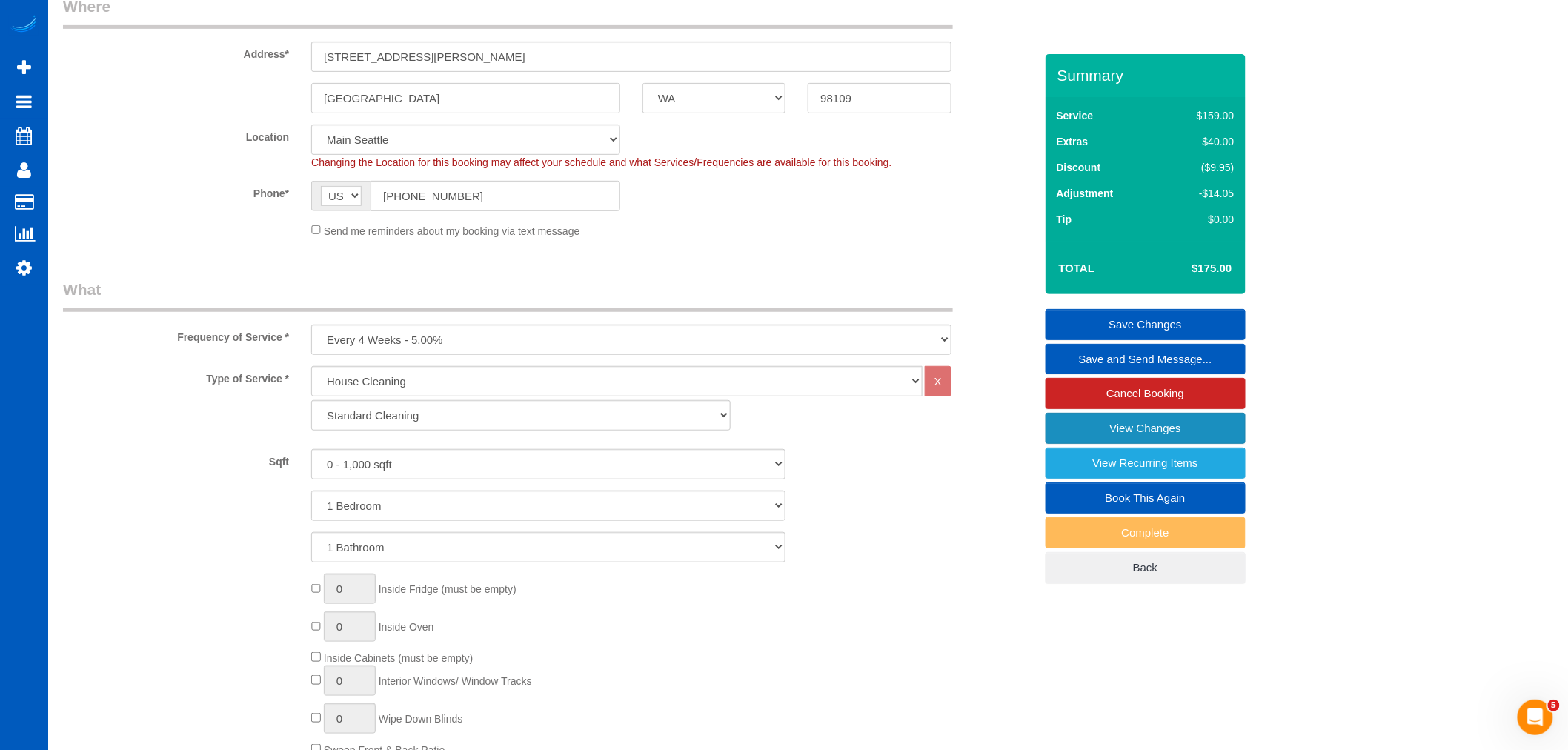
scroll to position [0, 0]
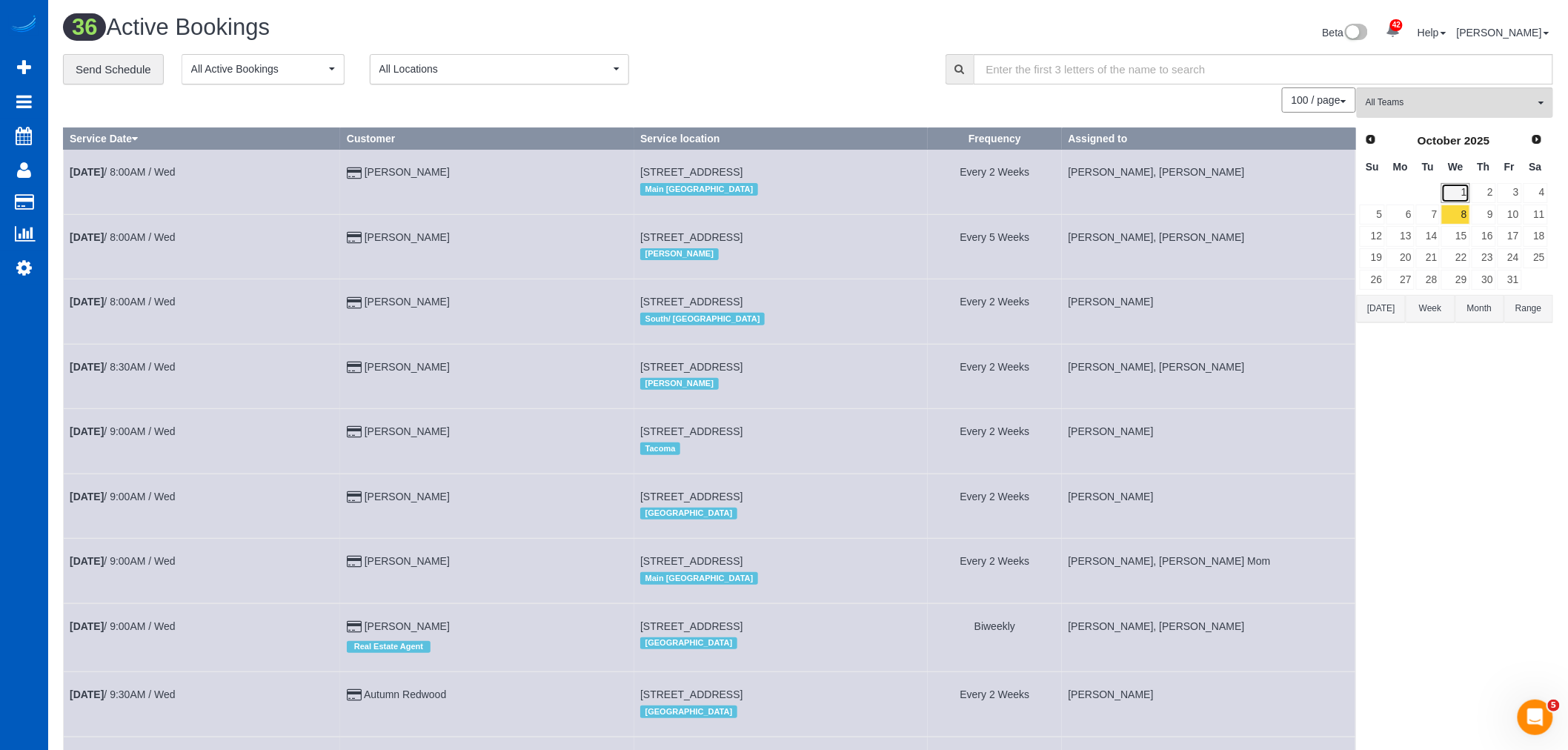
click at [1460, 188] on link "1" at bounding box center [1455, 192] width 29 height 20
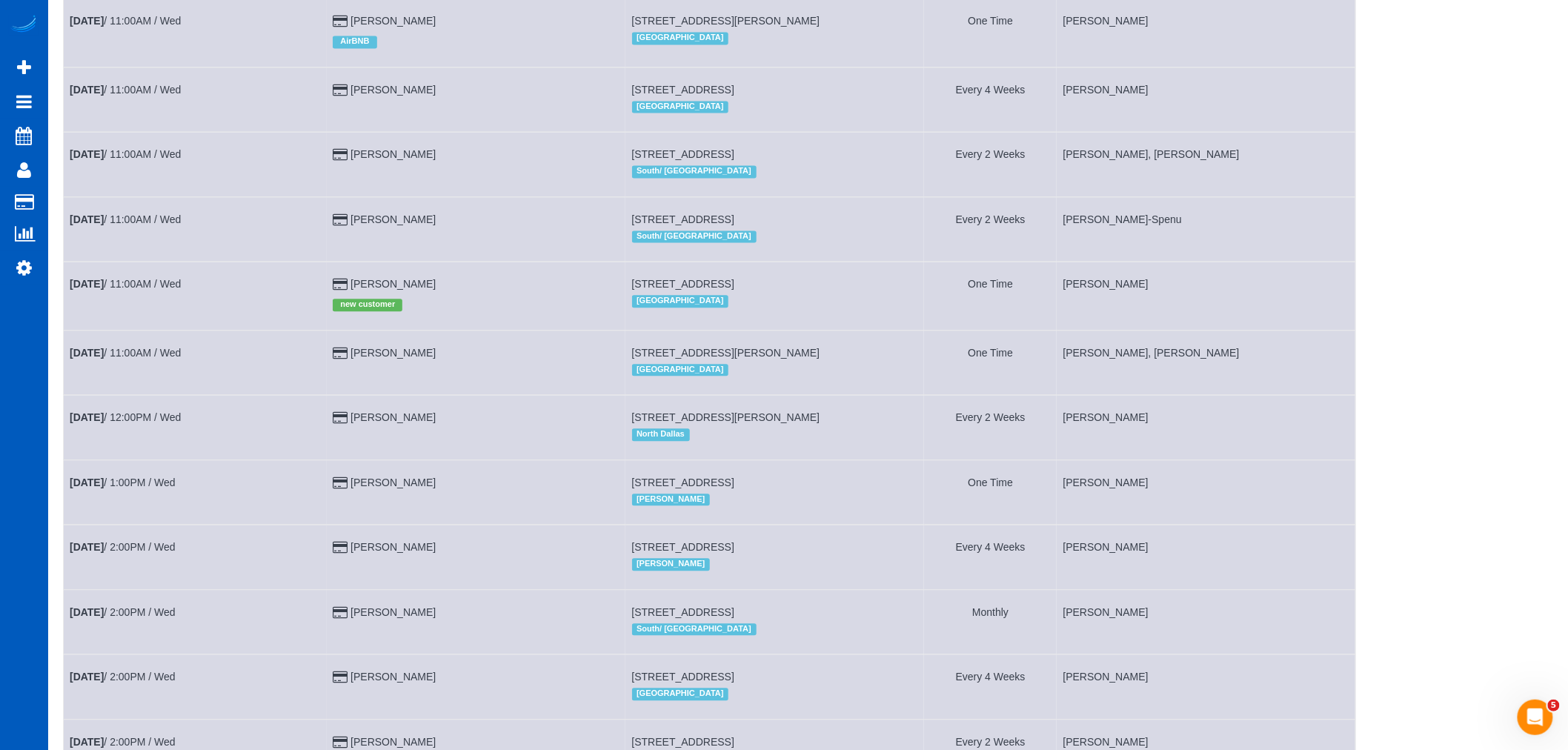
scroll to position [1234, 0]
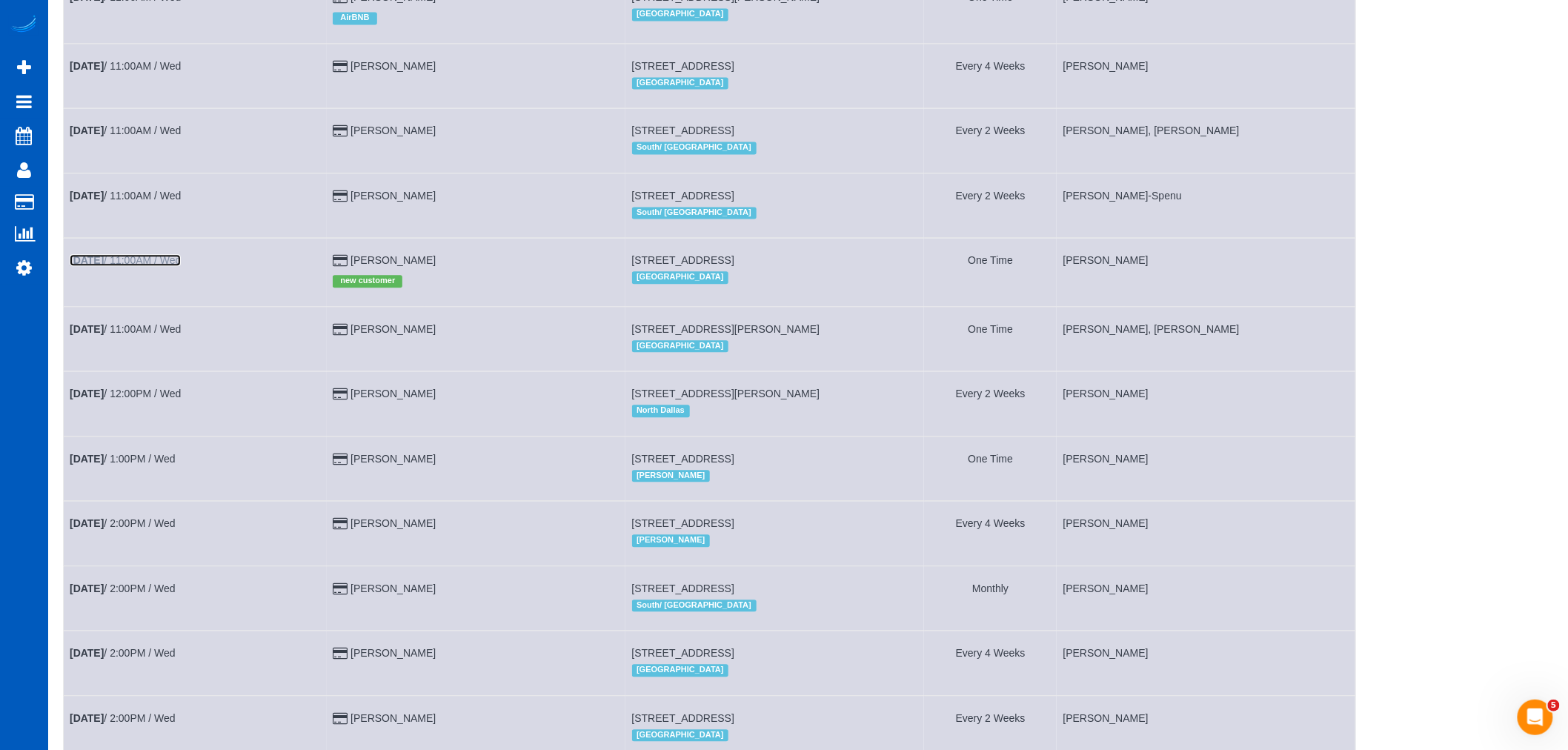
click at [142, 266] on link "[DATE] 11:00AM / Wed" at bounding box center [125, 260] width 111 height 11
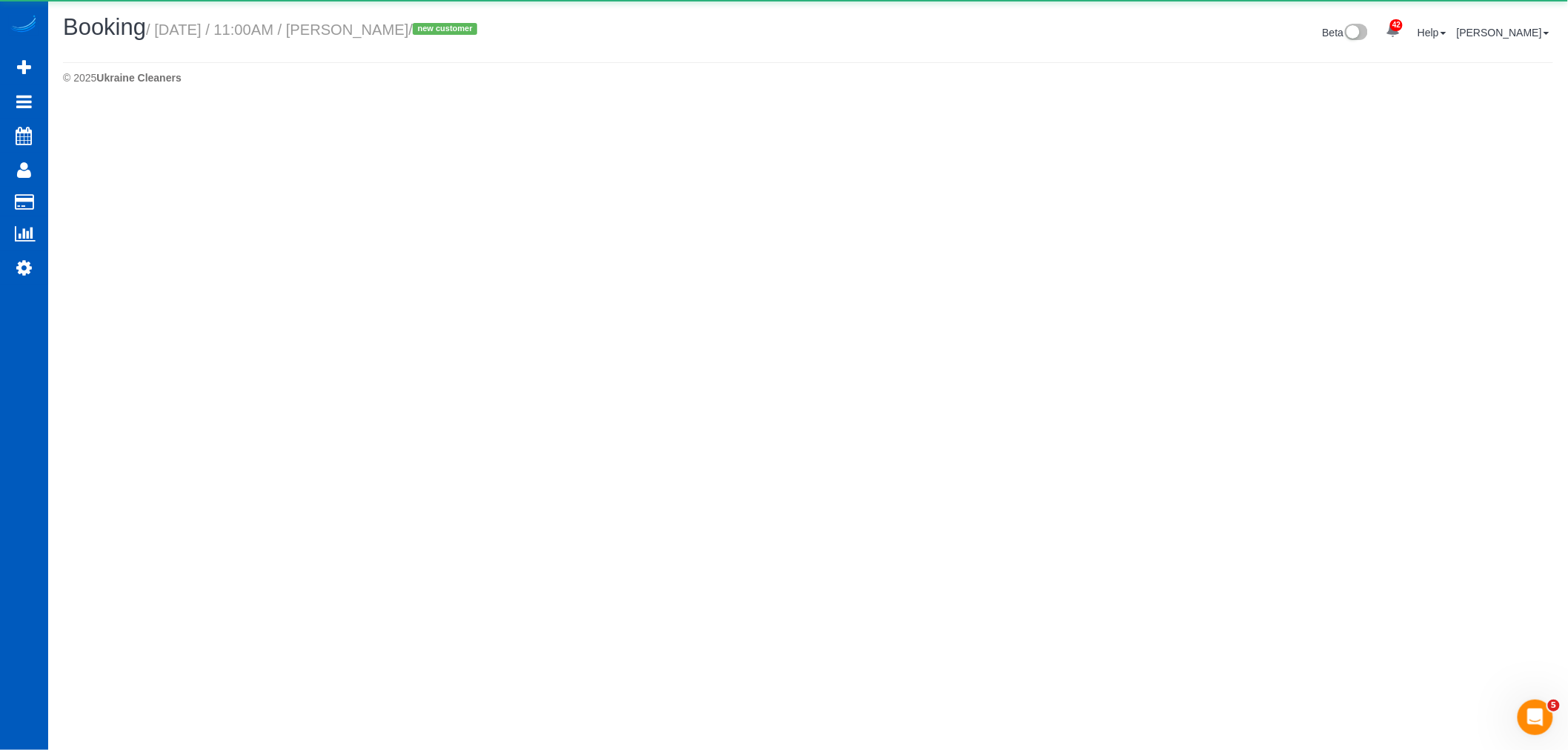
select select "WA"
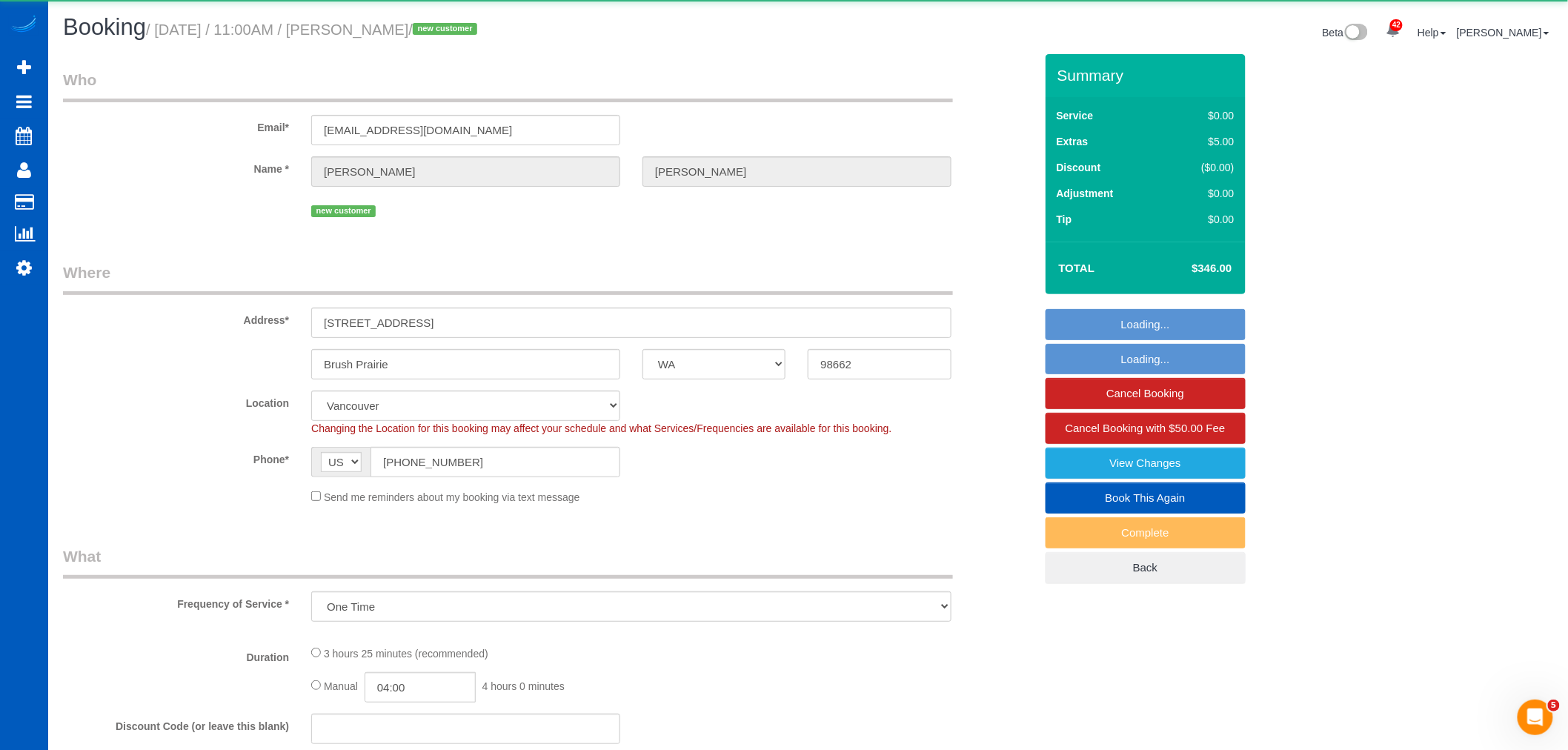
select select "object:25907"
select select "199"
select select "2"
select select "spot114"
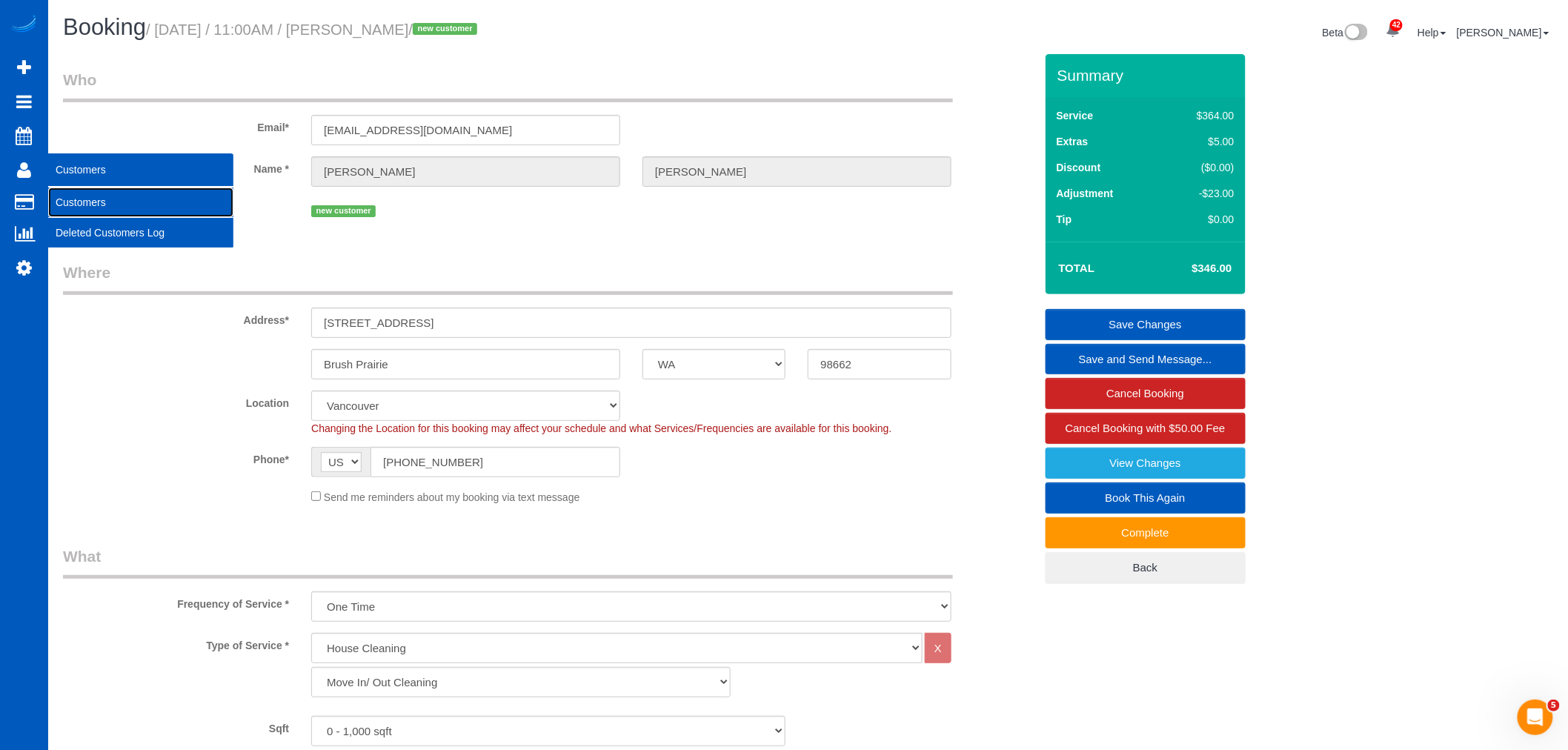
click at [78, 193] on link "Customers" at bounding box center [141, 202] width 186 height 30
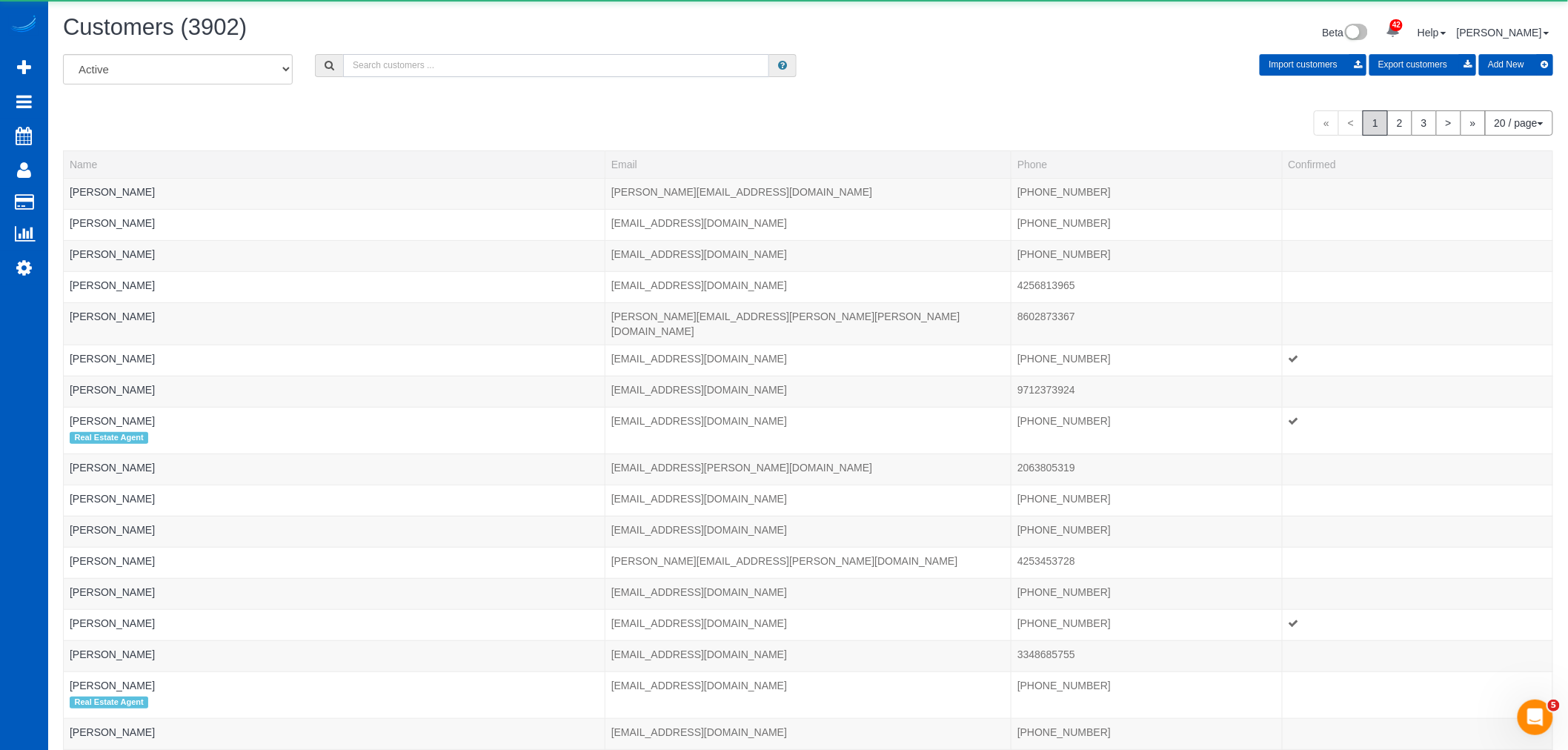
click at [457, 72] on input "text" at bounding box center [557, 66] width 426 height 23
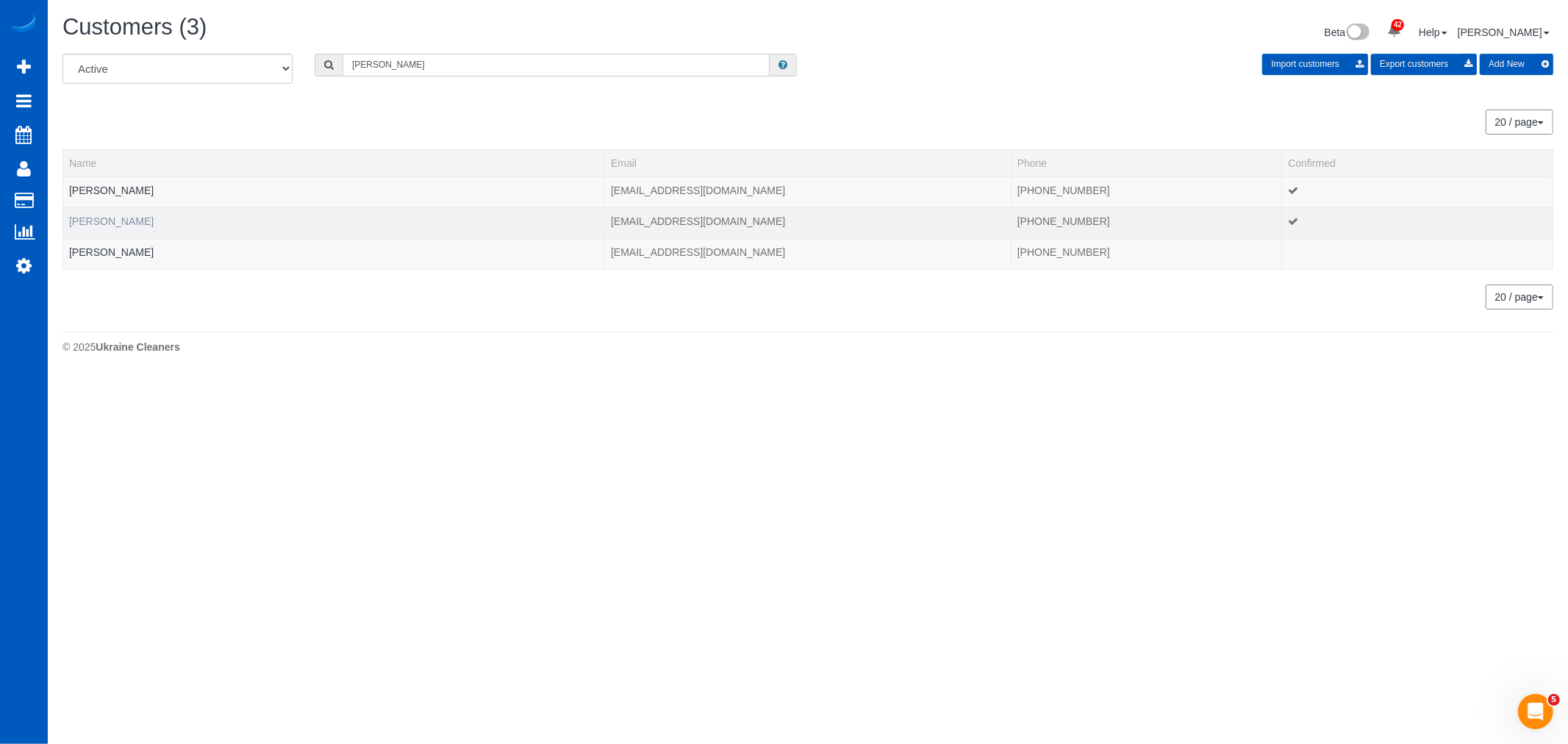
type input "[PERSON_NAME]"
click at [99, 226] on link "[PERSON_NAME]" at bounding box center [111, 221] width 85 height 11
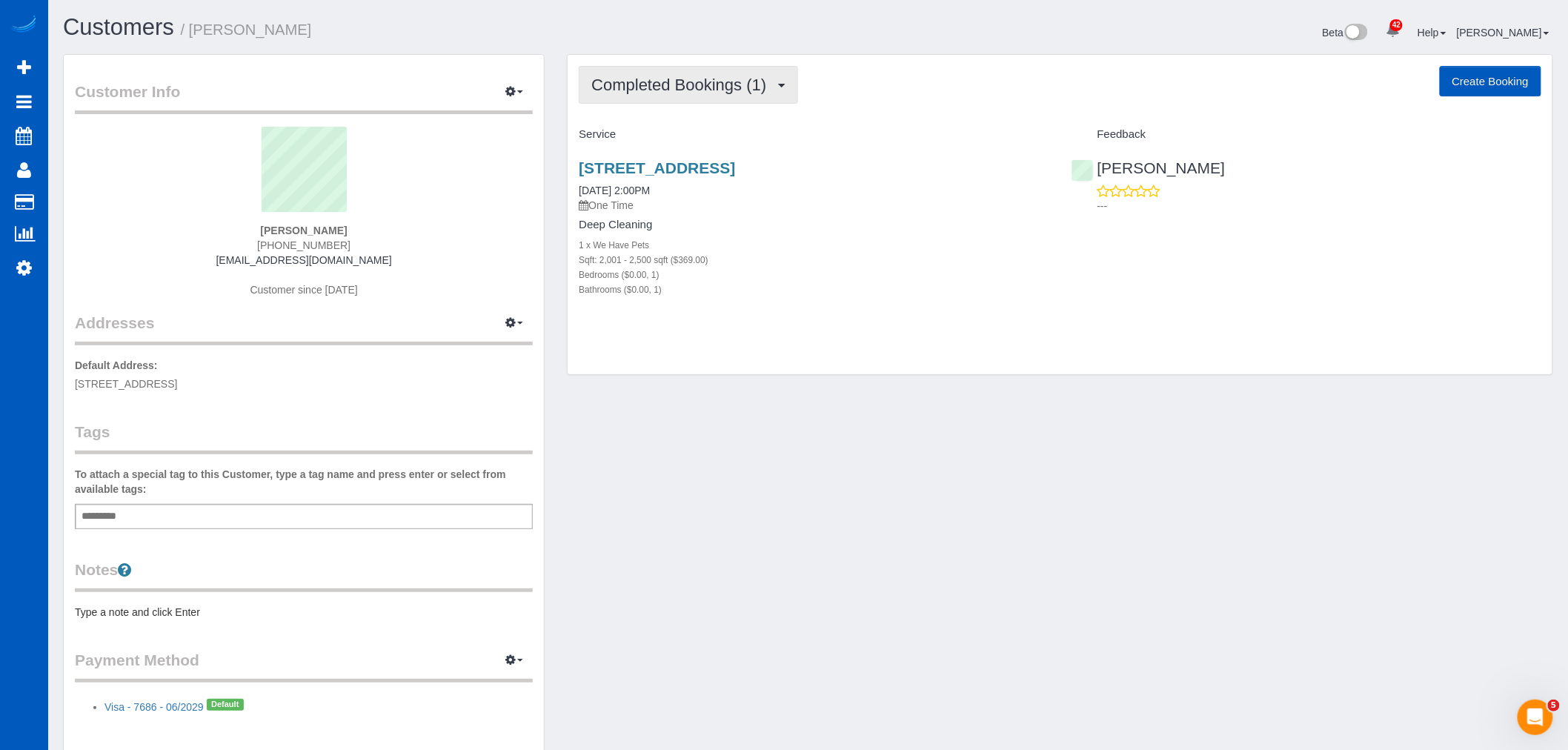
click at [708, 95] on button "Completed Bookings (1)" at bounding box center [688, 85] width 219 height 38
click at [684, 135] on link "Upcoming Bookings (11)" at bounding box center [657, 138] width 156 height 19
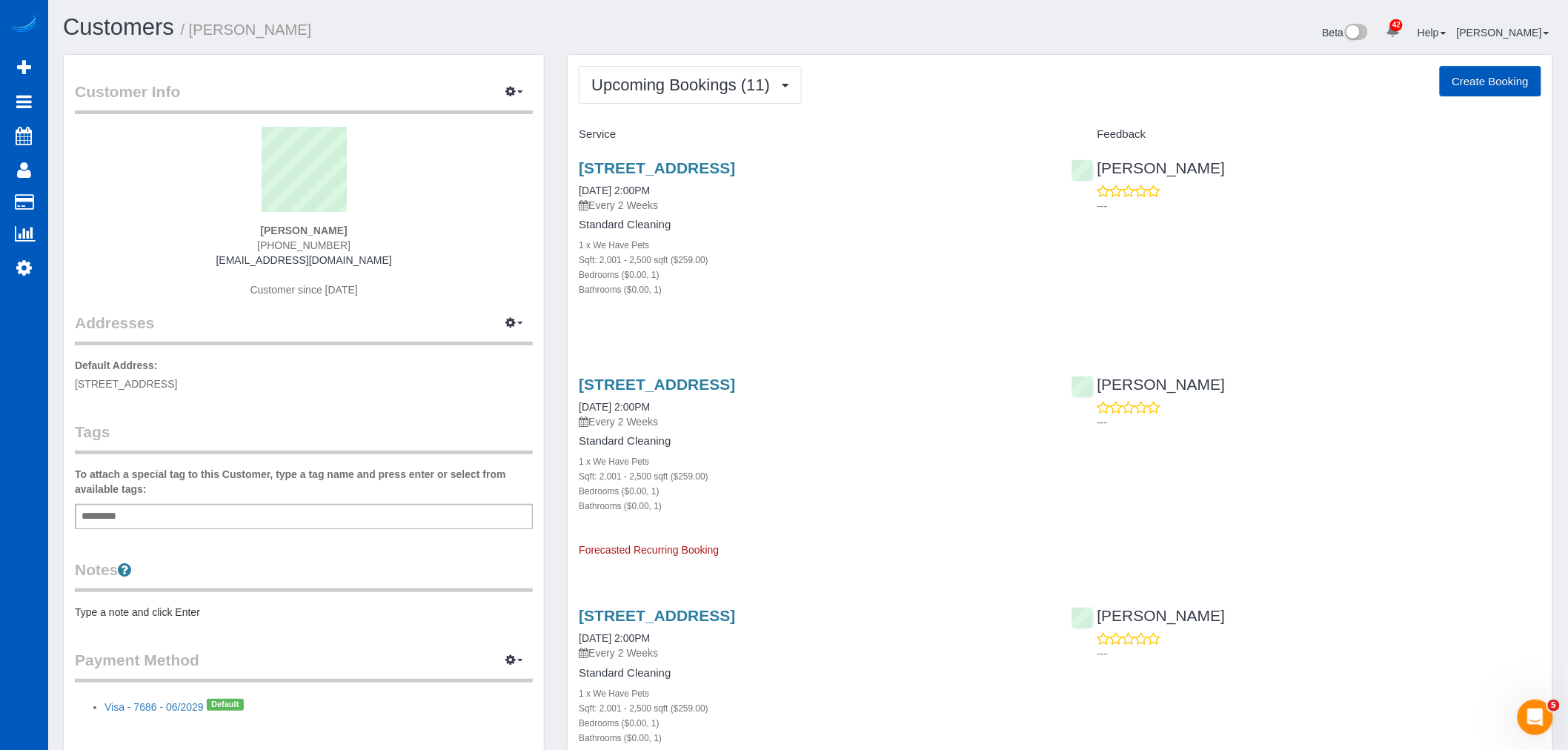
click at [874, 266] on div "Sqft: 2,001 - 2,500 sqft ($259.00)" at bounding box center [813, 260] width 470 height 15
drag, startPoint x: 75, startPoint y: 379, endPoint x: 249, endPoint y: 398, distance: 175.0
click at [249, 398] on div "Customer Info Edit Contact Info Send Message Email Preferences Special Sales Ta…" at bounding box center [304, 405] width 480 height 701
click at [177, 383] on span "[STREET_ADDRESS]" at bounding box center [126, 384] width 102 height 11
drag, startPoint x: 252, startPoint y: 382, endPoint x: 68, endPoint y: 381, distance: 184.0
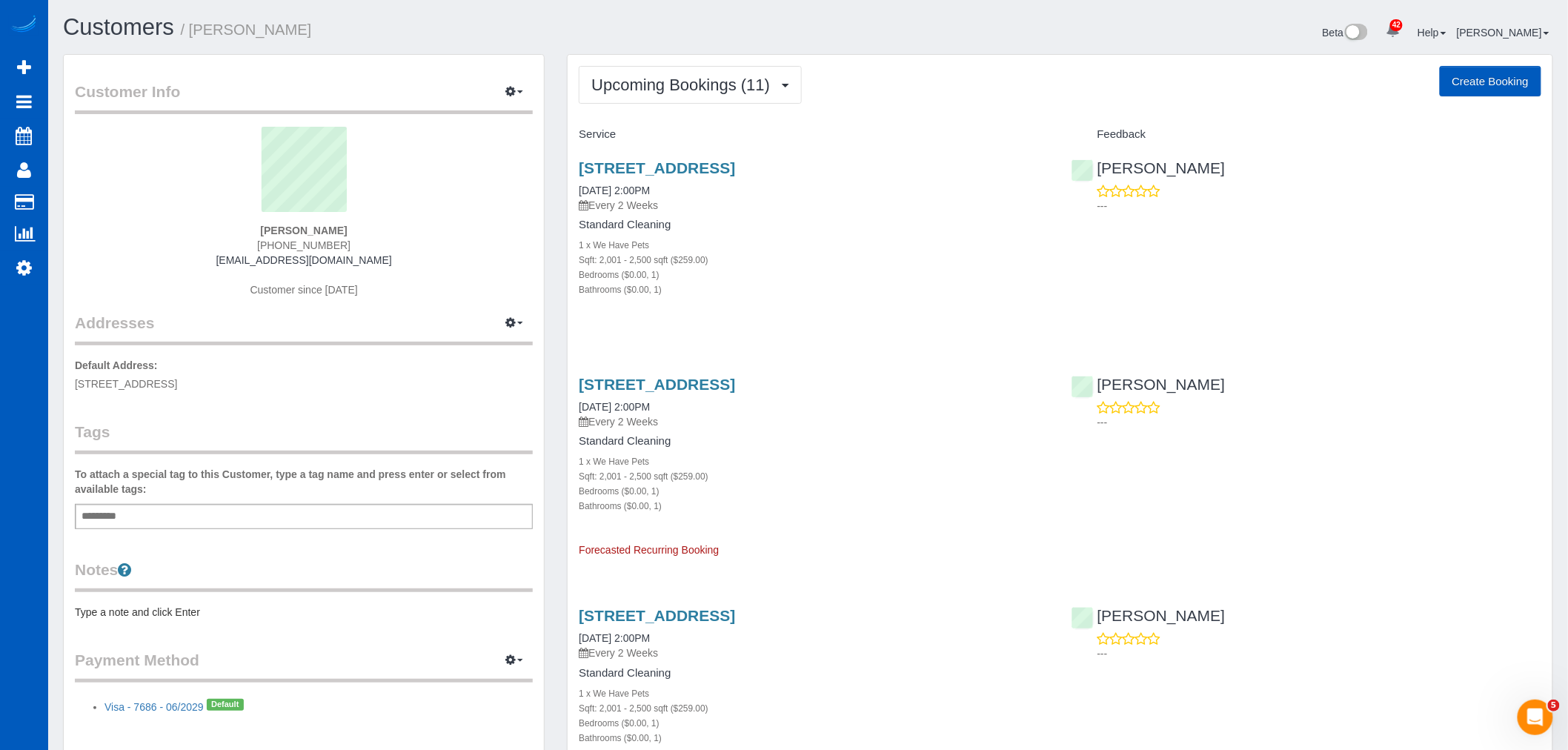
click at [68, 381] on div "Customer Info Edit Contact Info Send Message Email Preferences Special Sales Ta…" at bounding box center [304, 405] width 480 height 701
